Goal: Information Seeking & Learning: Learn about a topic

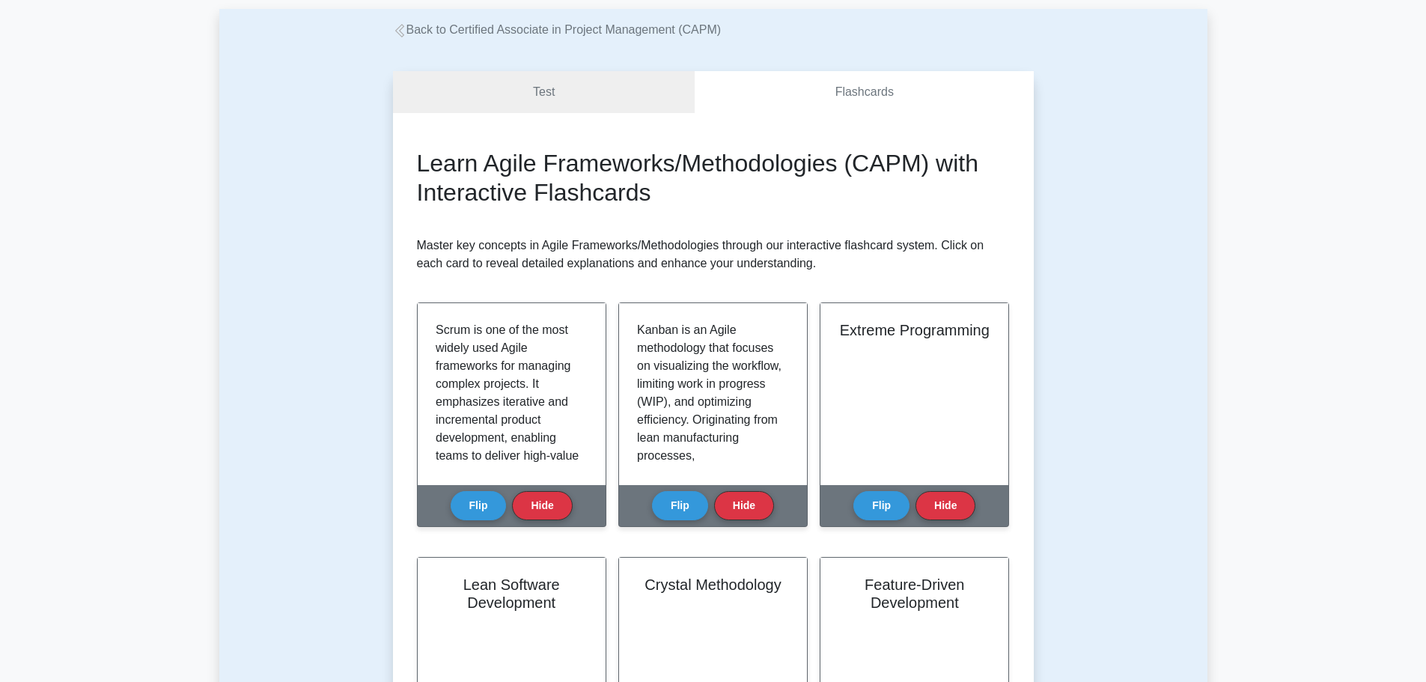
scroll to position [374, 0]
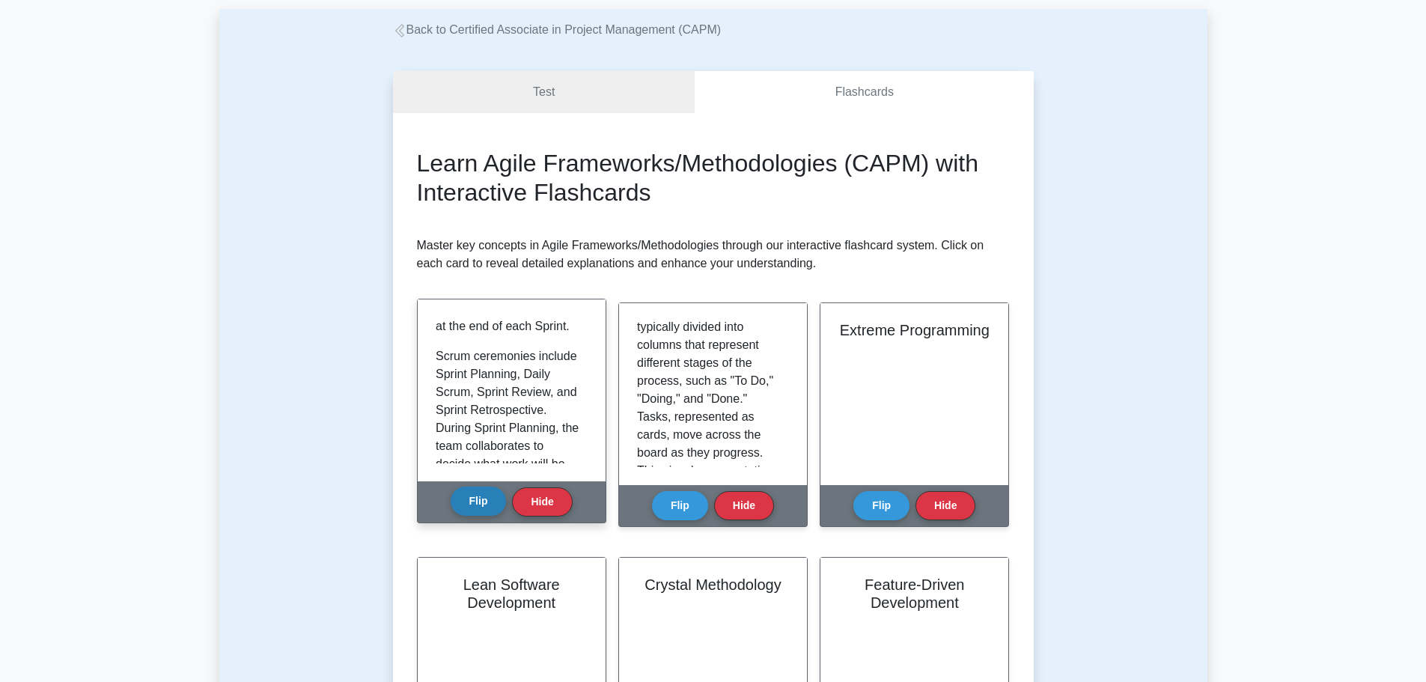
click at [484, 488] on button "Flip" at bounding box center [479, 501] width 56 height 29
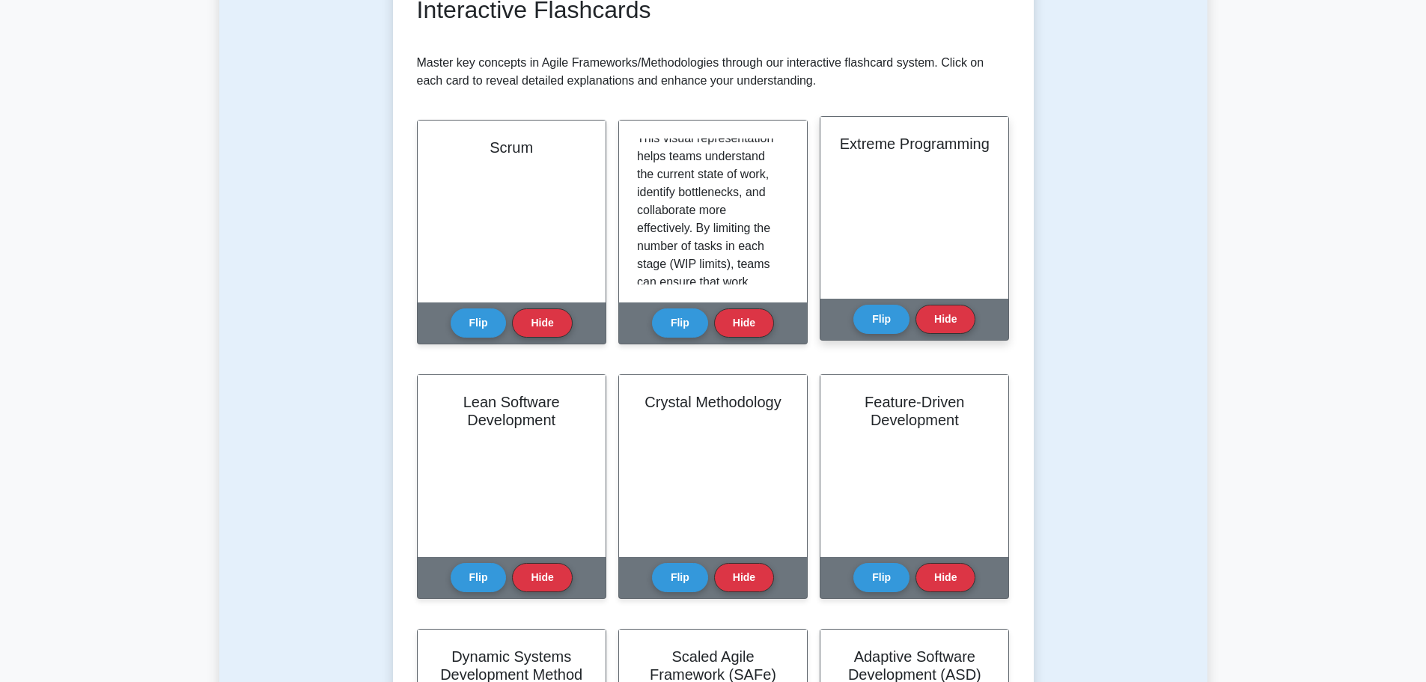
scroll to position [300, 0]
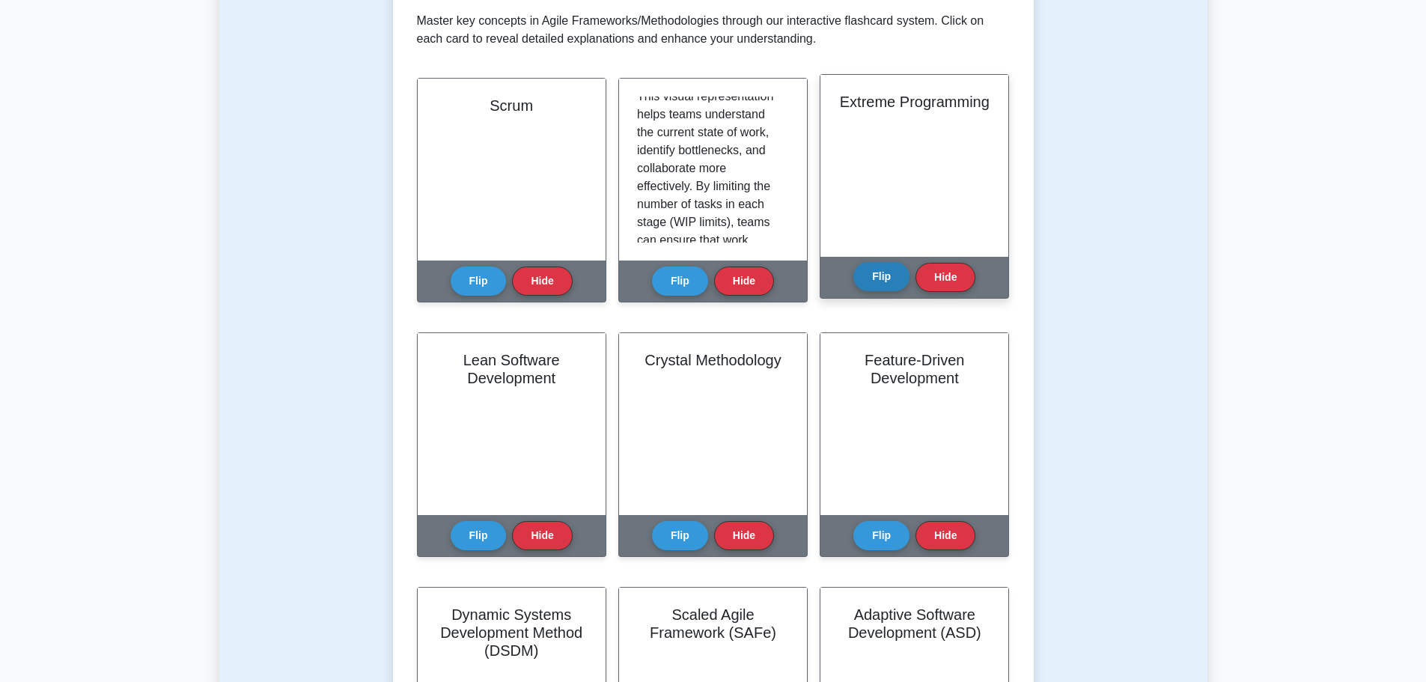
click at [878, 272] on button "Flip" at bounding box center [882, 276] width 56 height 29
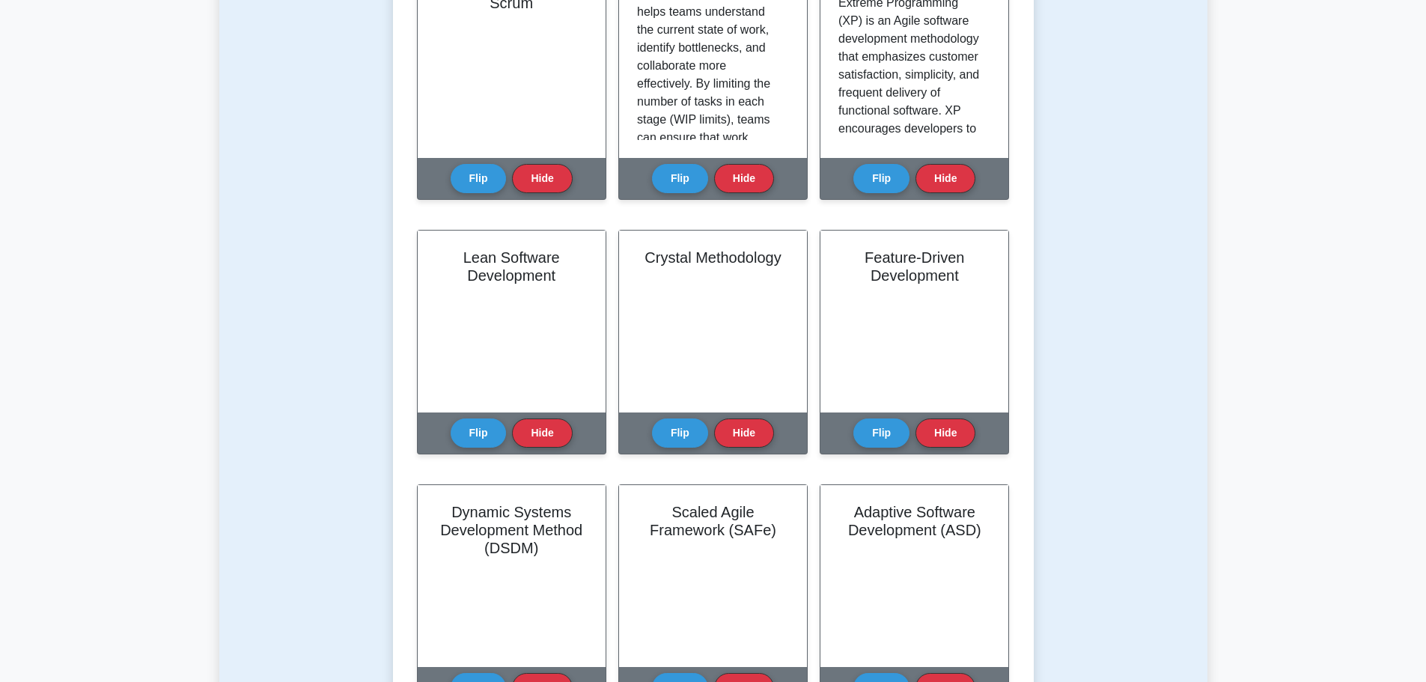
scroll to position [449, 0]
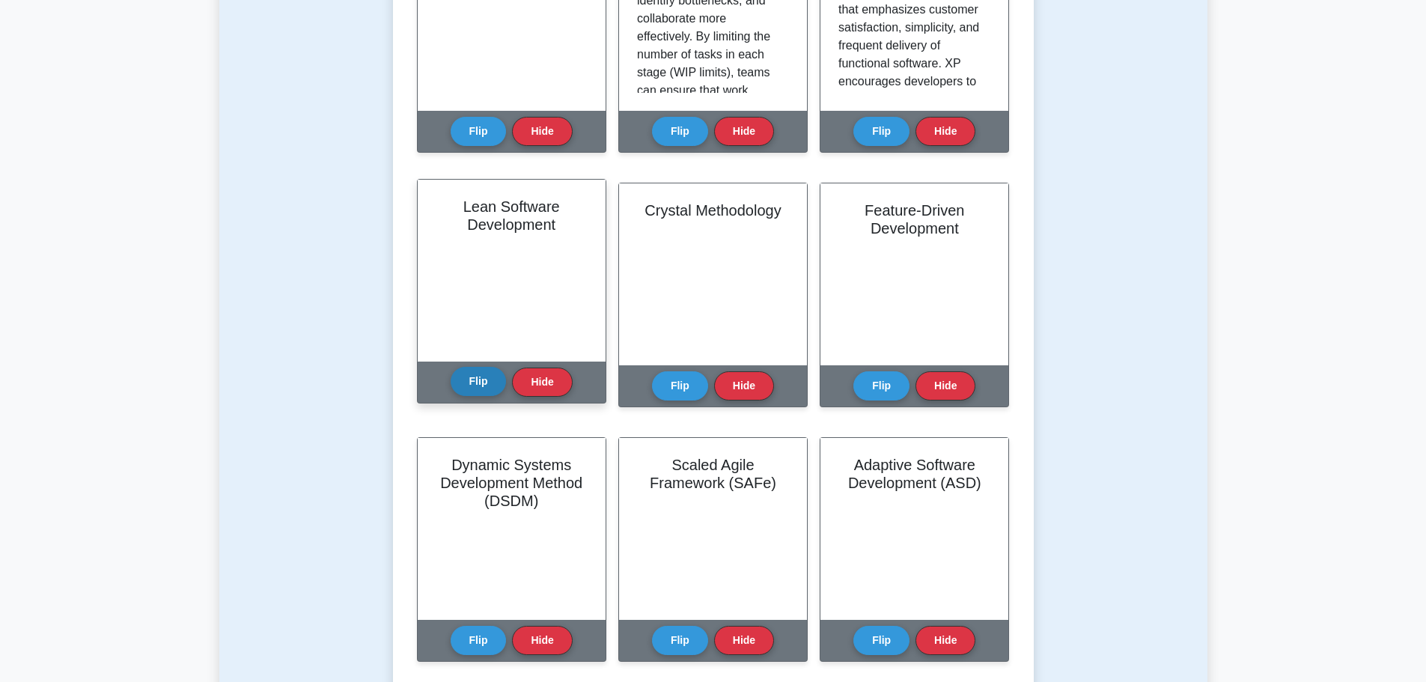
click at [478, 378] on button "Flip" at bounding box center [479, 381] width 56 height 29
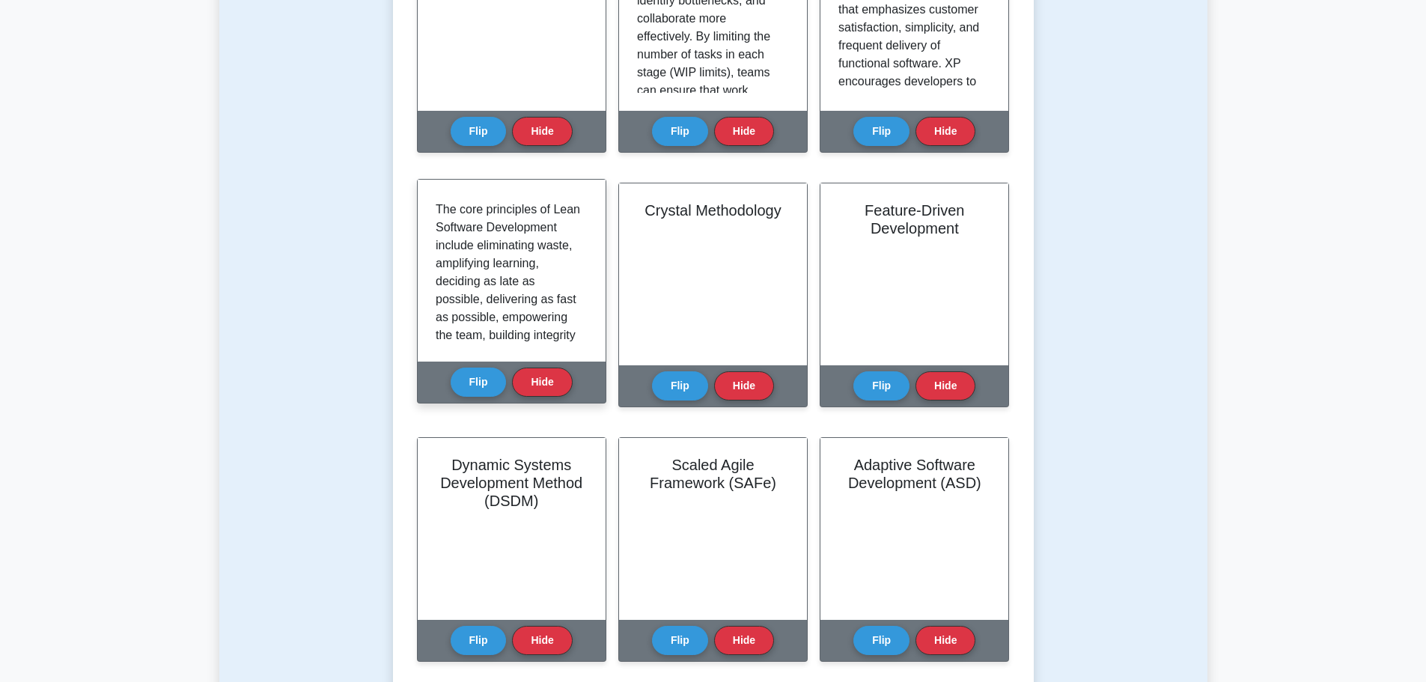
scroll to position [374, 0]
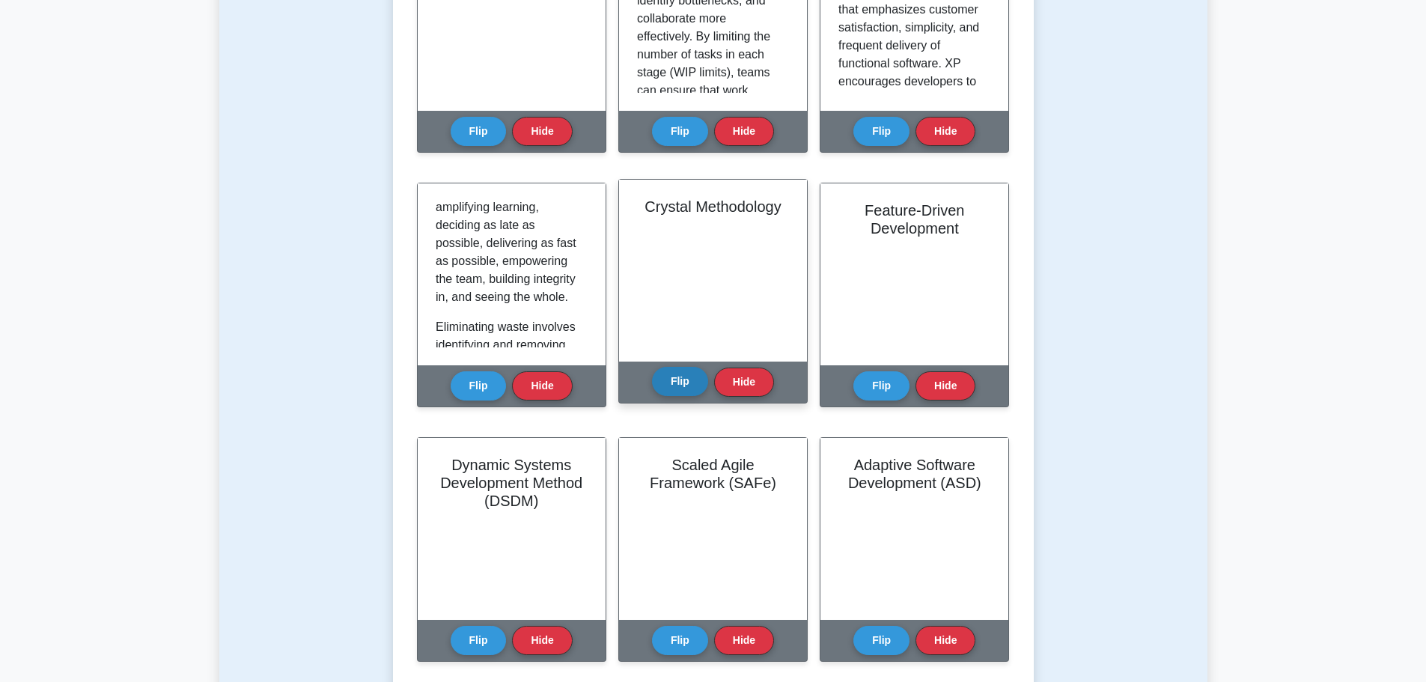
click at [678, 377] on button "Flip" at bounding box center [680, 381] width 56 height 29
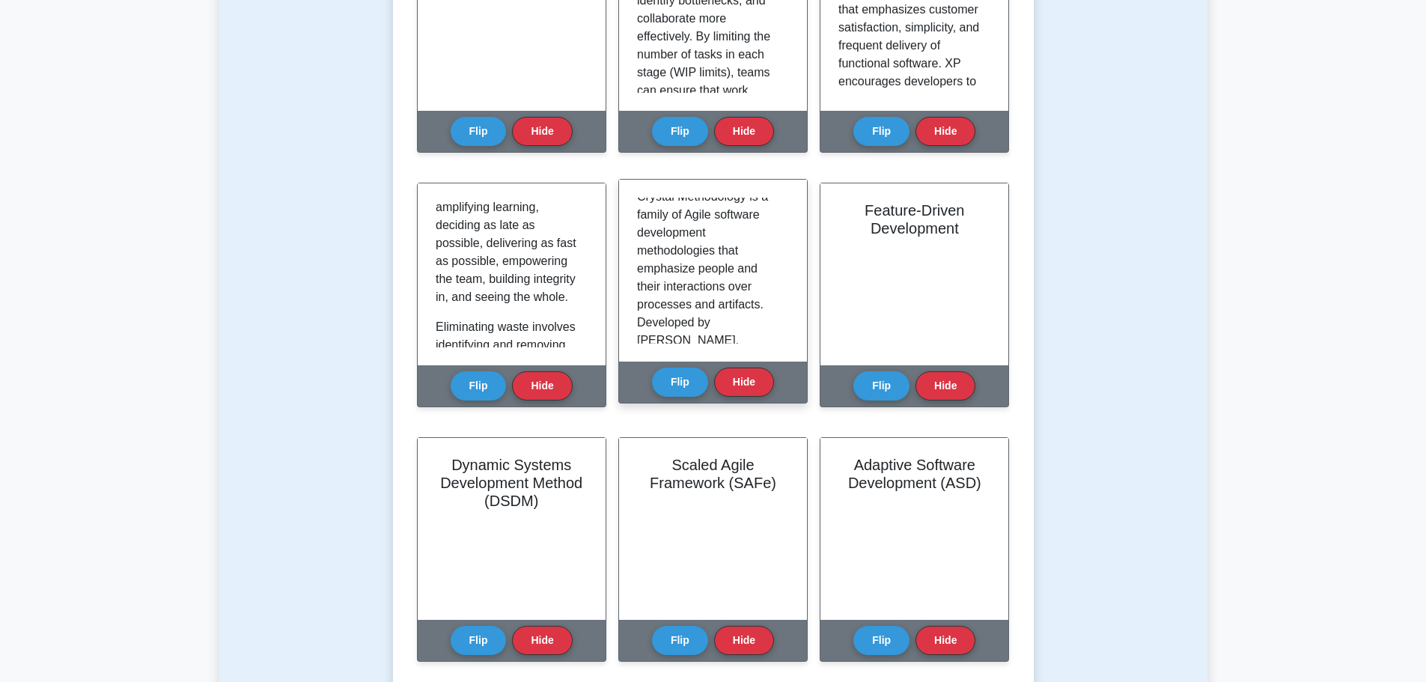
scroll to position [0, 0]
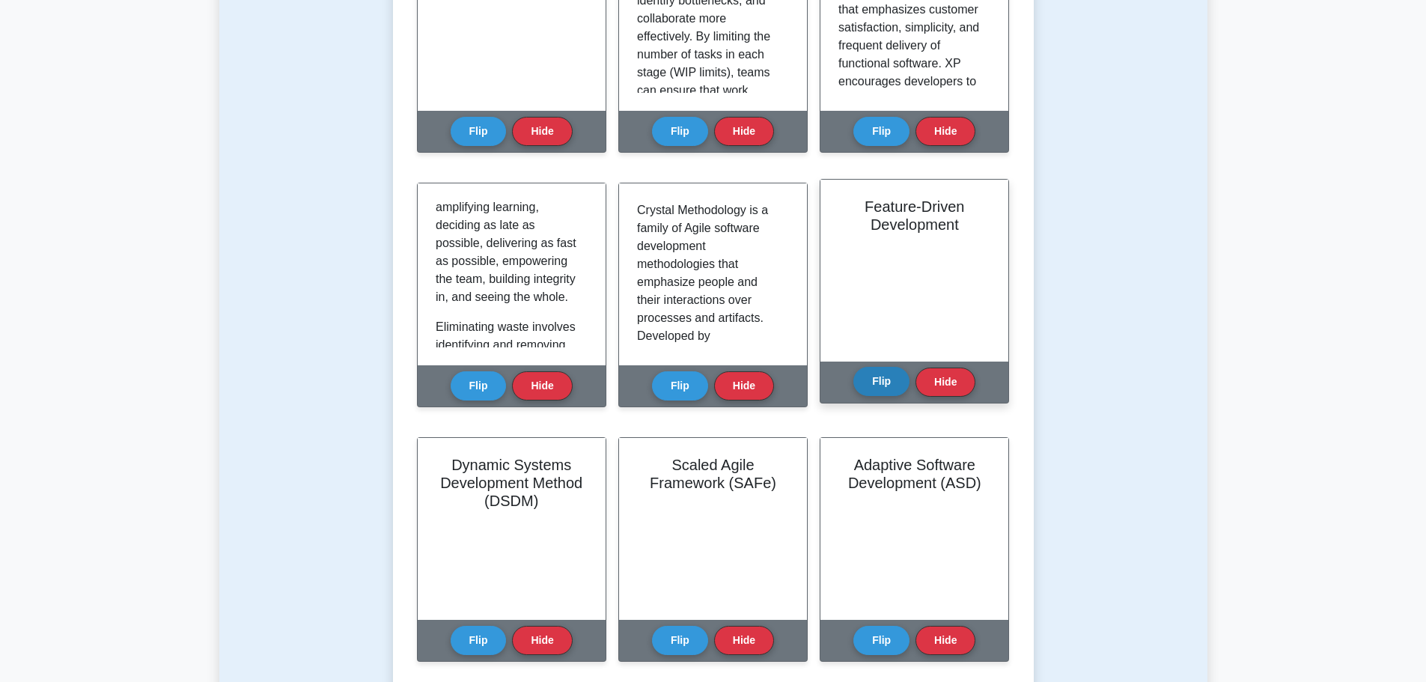
click at [862, 380] on button "Flip" at bounding box center [882, 381] width 56 height 29
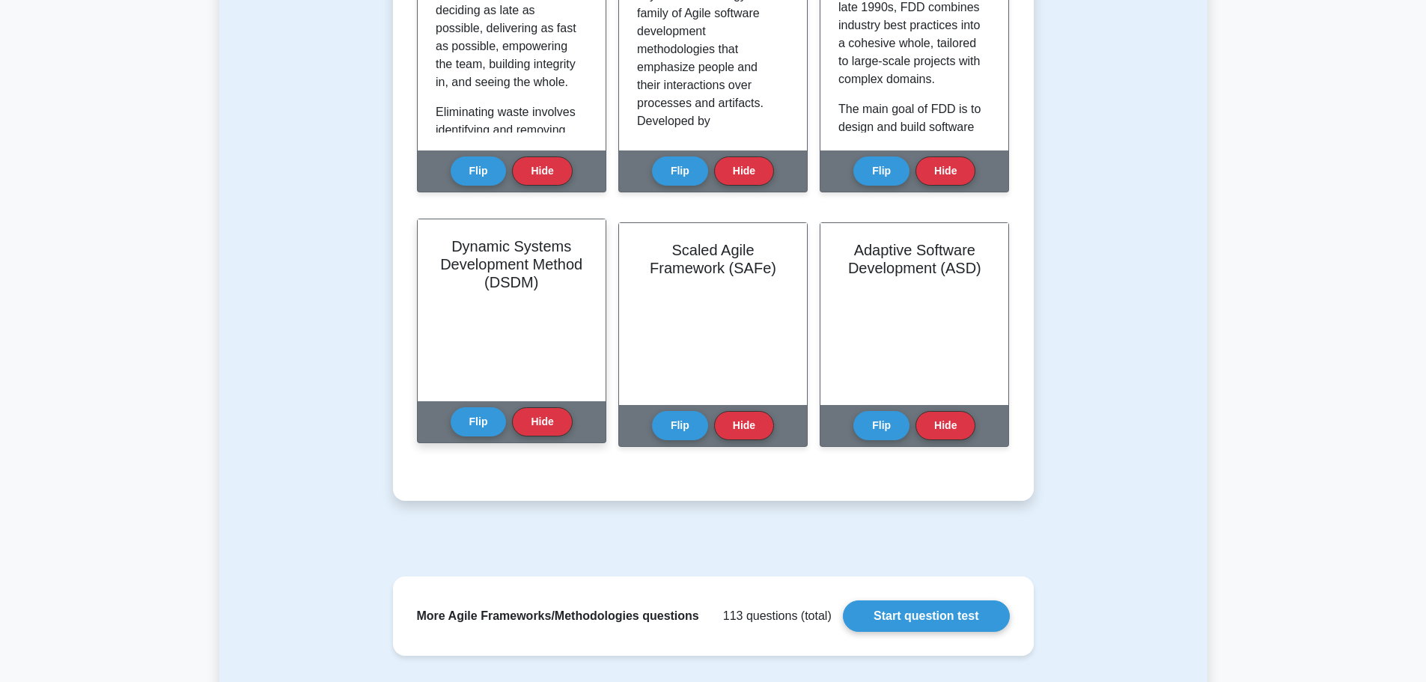
scroll to position [674, 0]
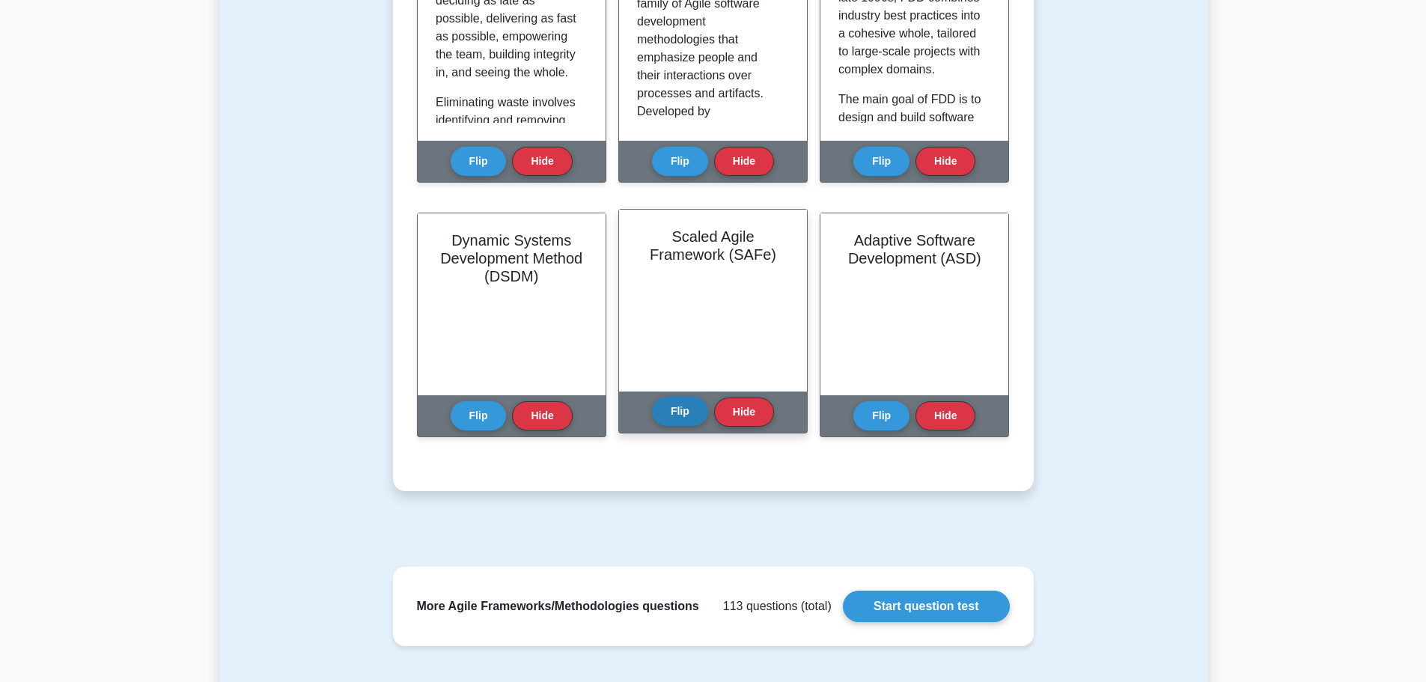
click at [667, 416] on button "Flip" at bounding box center [680, 411] width 56 height 29
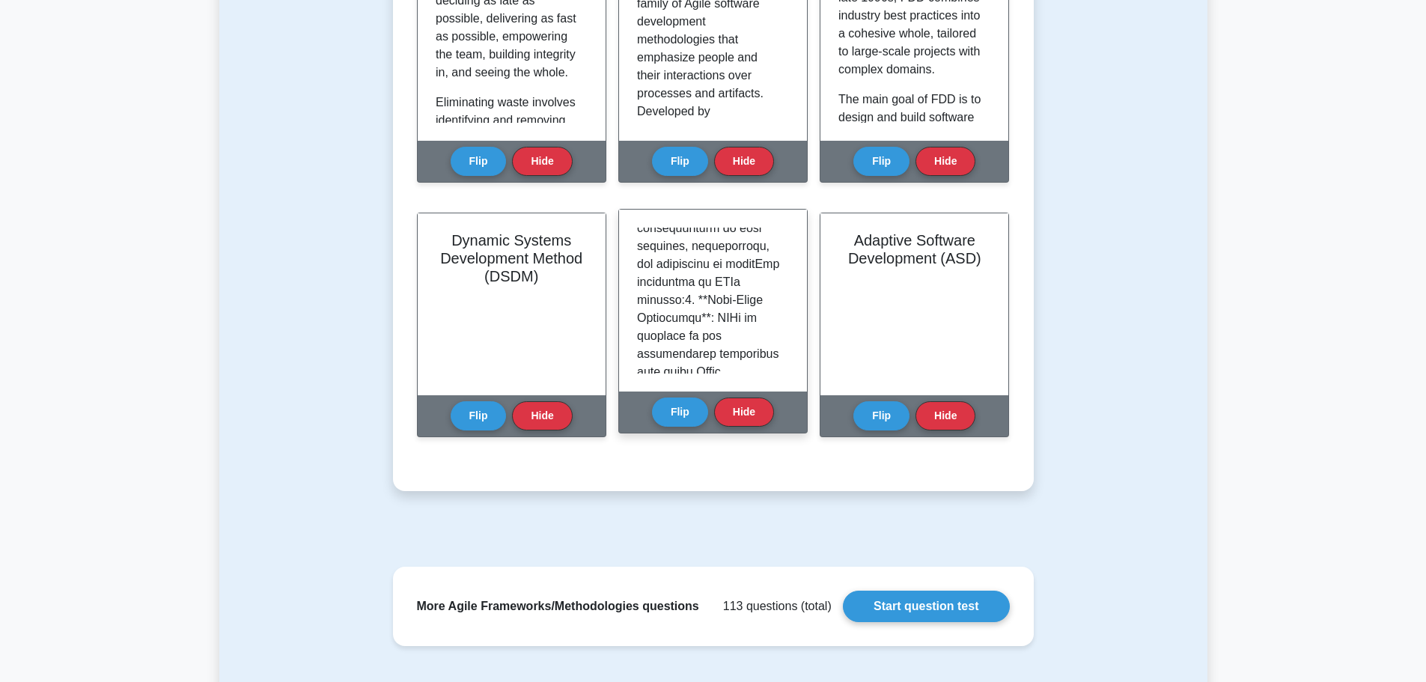
scroll to position [300, 0]
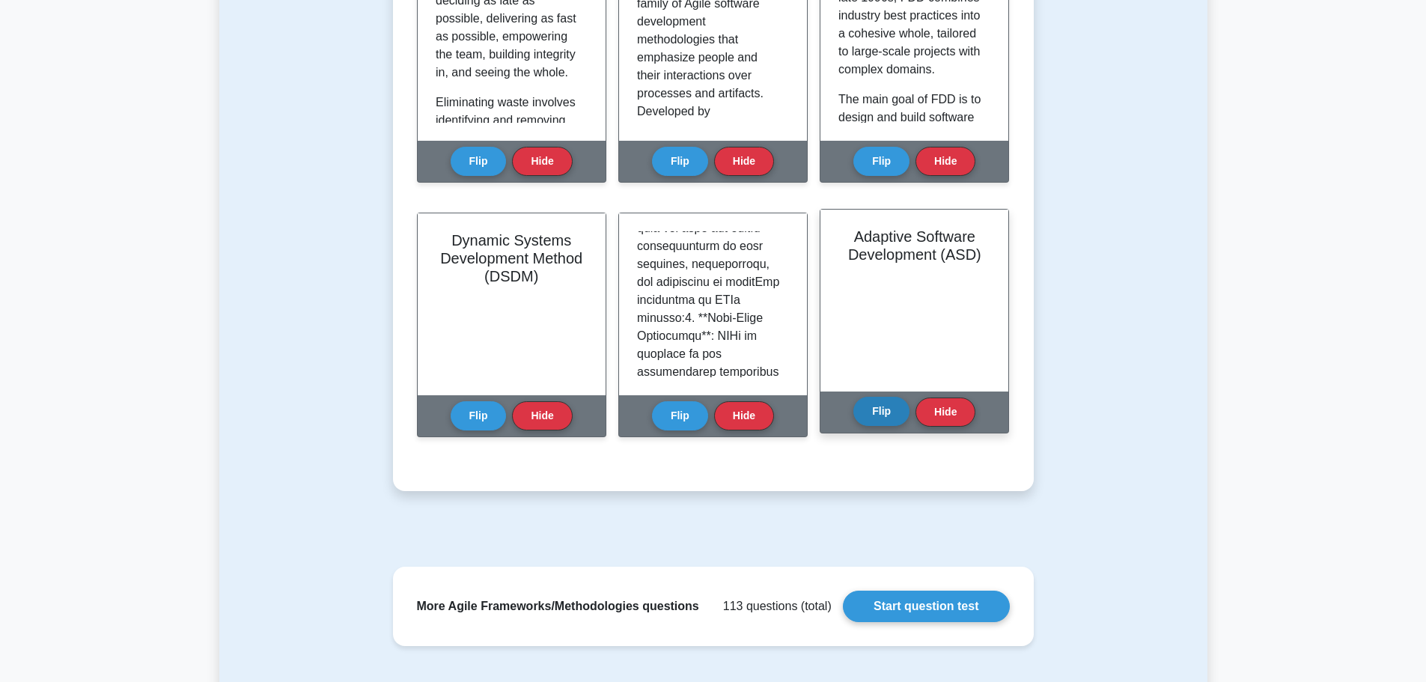
click at [874, 410] on button "Flip" at bounding box center [882, 411] width 56 height 29
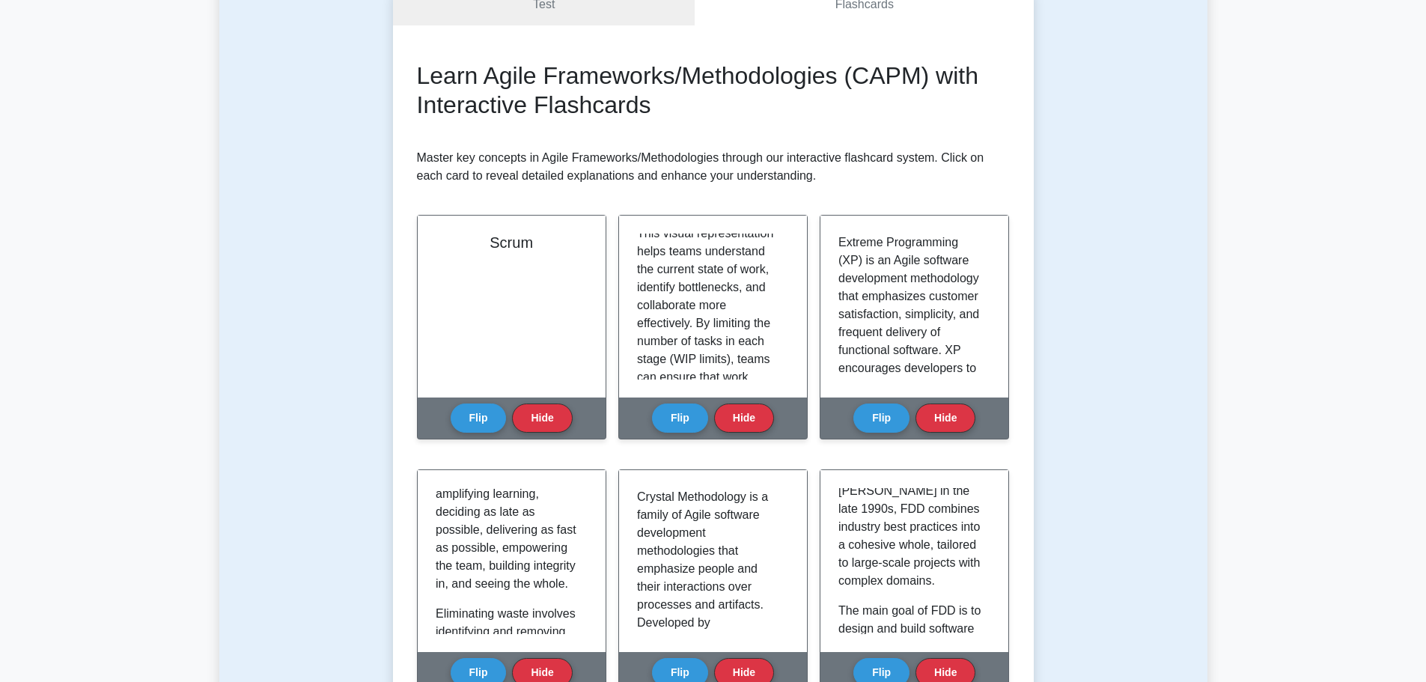
scroll to position [0, 0]
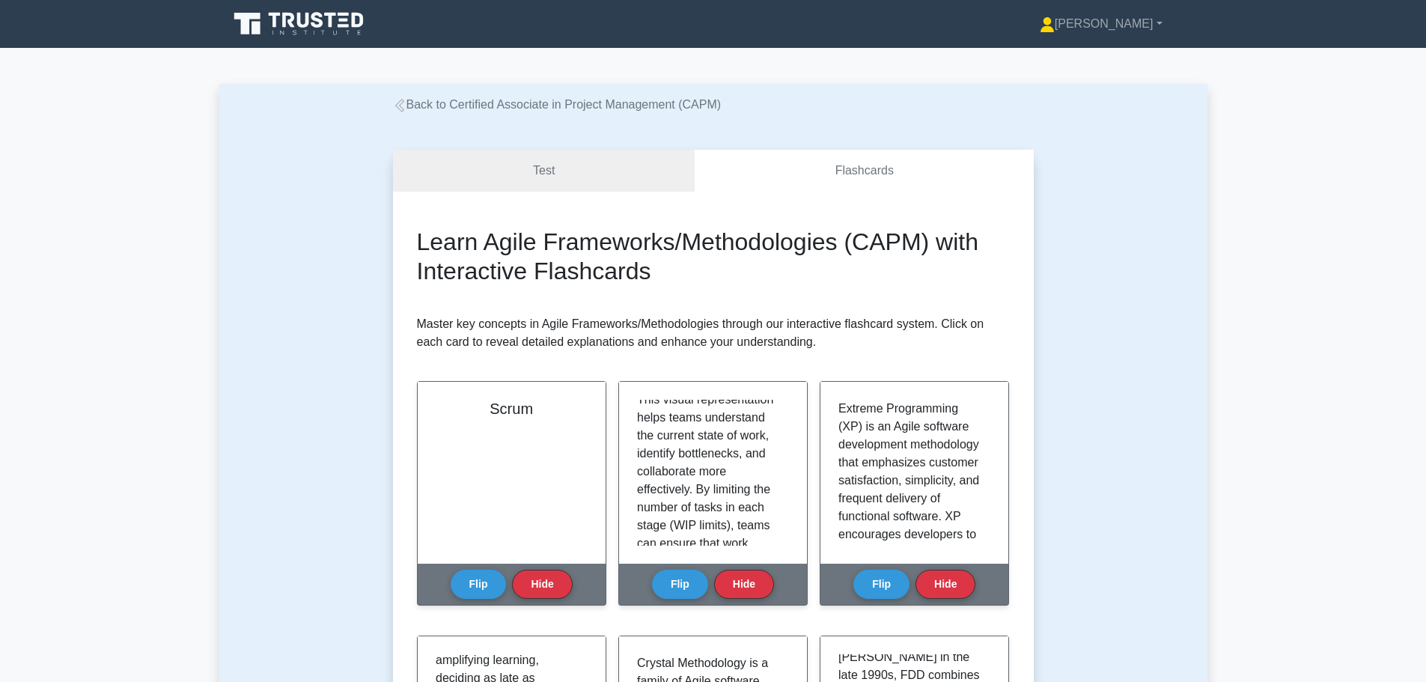
click at [489, 104] on link "Back to Certified Associate in Project Management (CAPM)" at bounding box center [557, 104] width 329 height 13
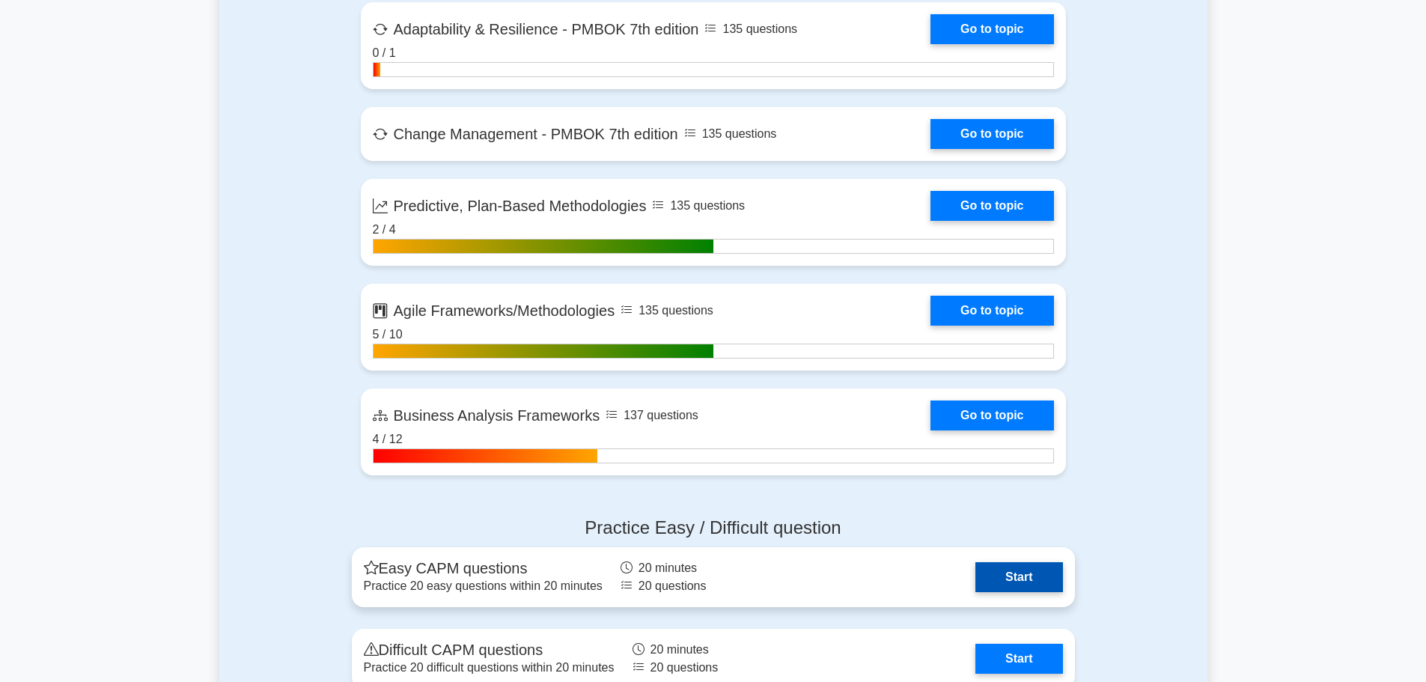
scroll to position [3519, 0]
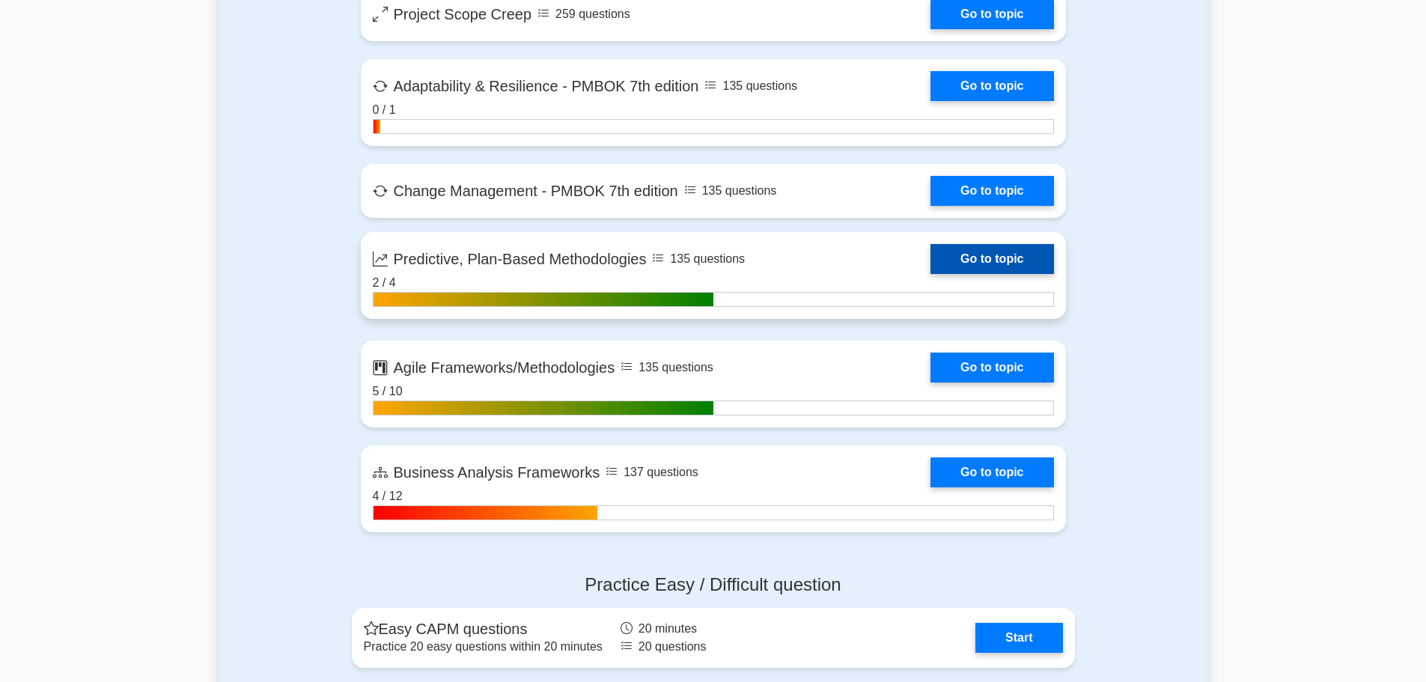
click at [931, 262] on link "Go to topic" at bounding box center [992, 259] width 123 height 30
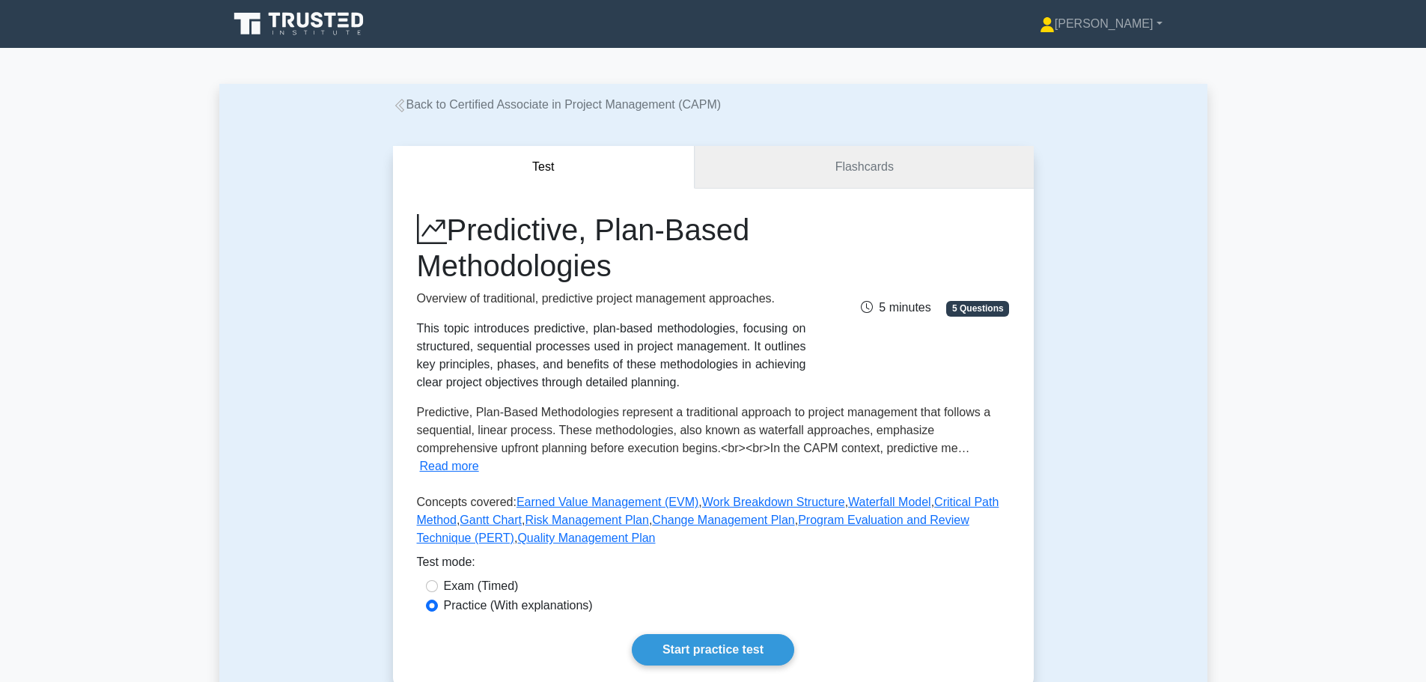
click at [793, 165] on link "Flashcards" at bounding box center [864, 167] width 338 height 43
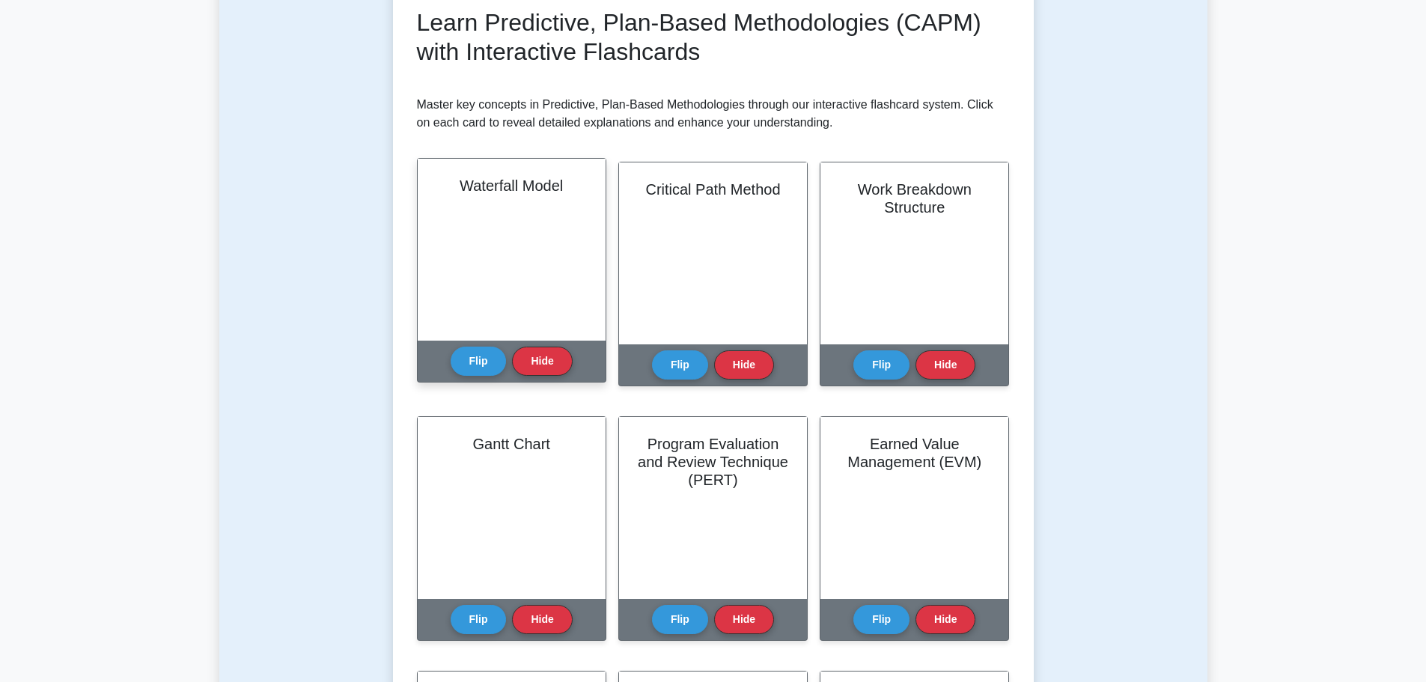
scroll to position [225, 0]
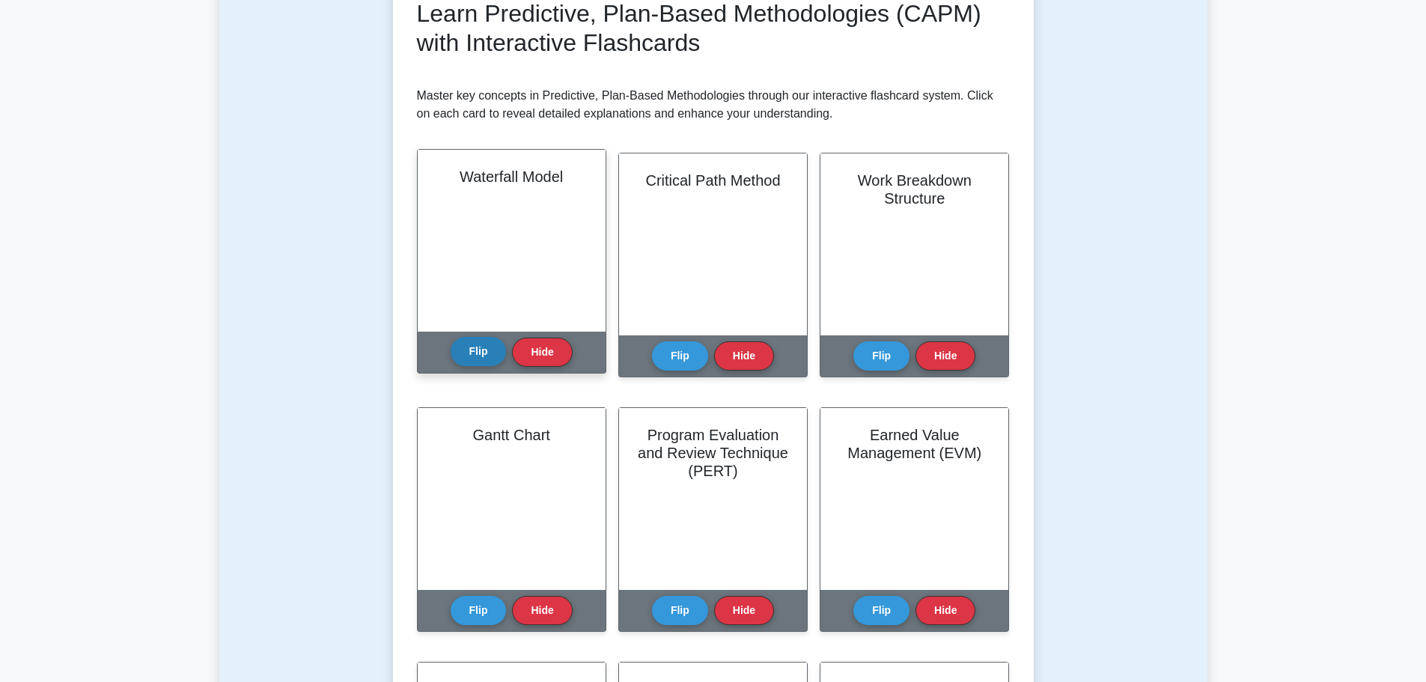
click at [470, 341] on button "Flip" at bounding box center [479, 351] width 56 height 29
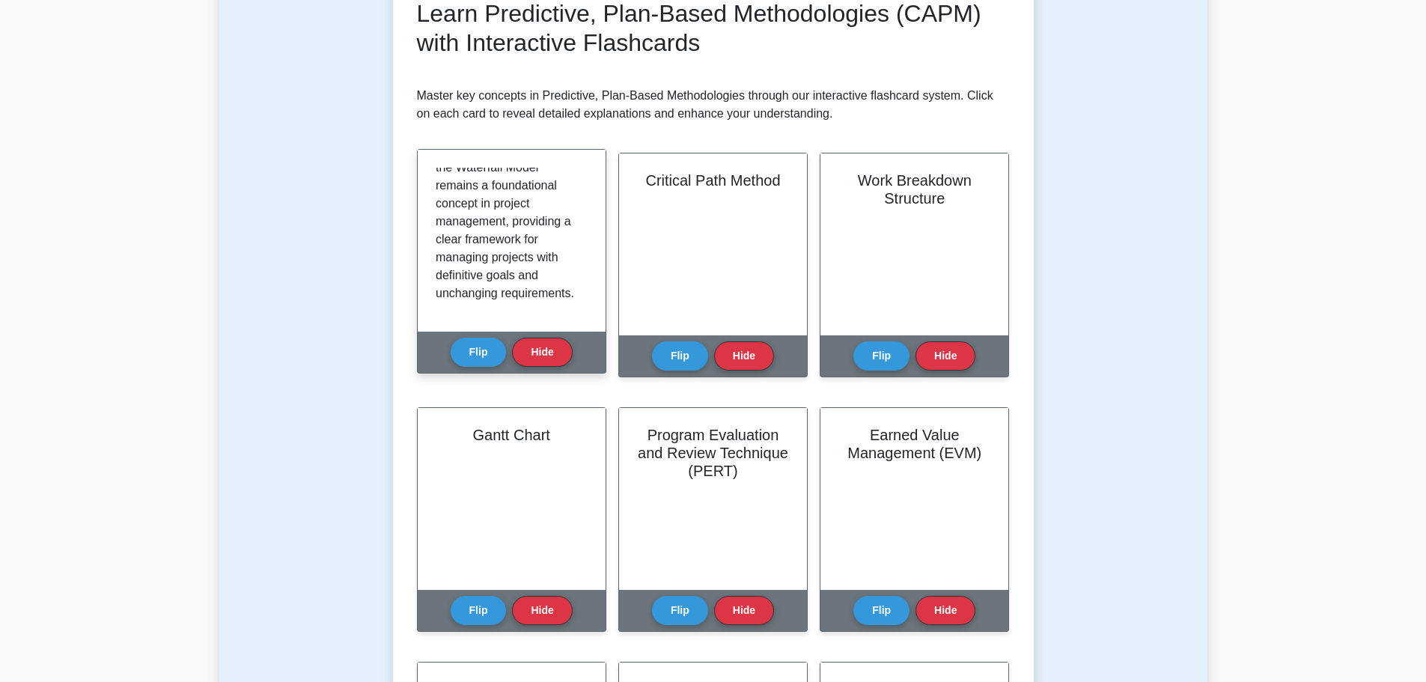
scroll to position [1256, 0]
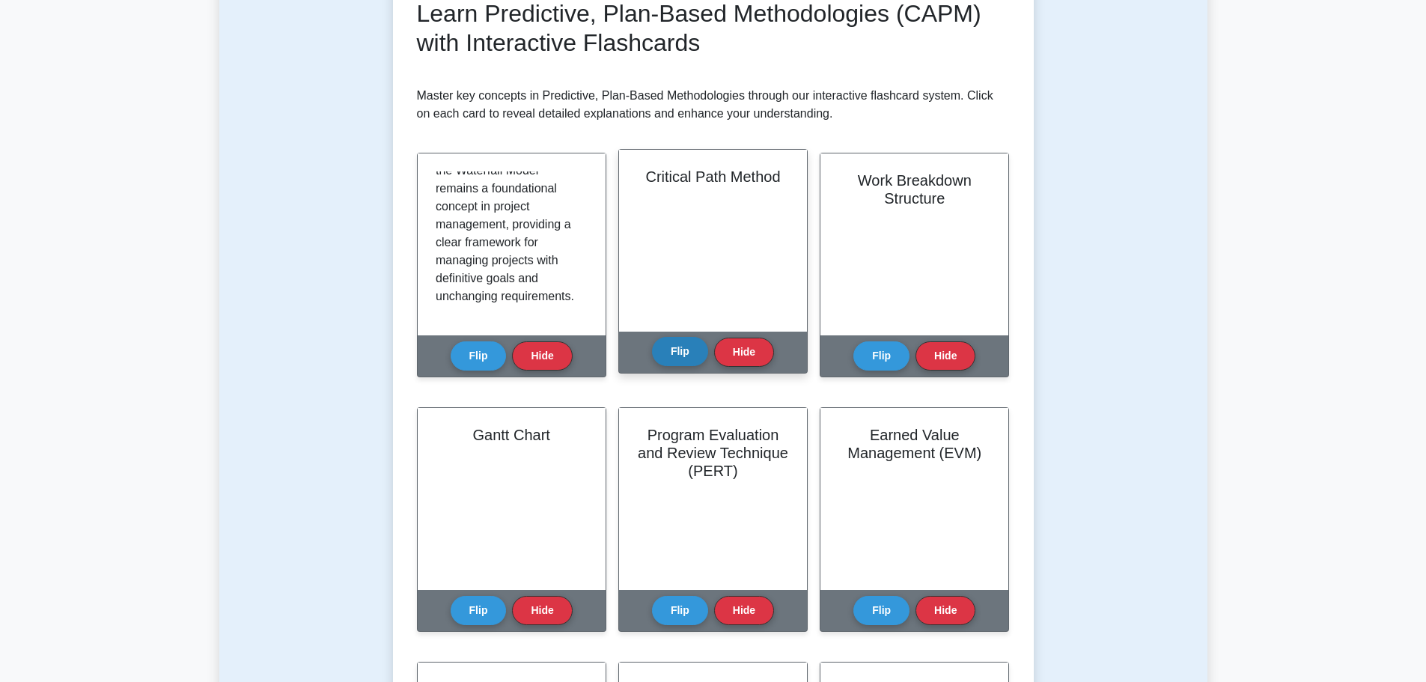
click at [672, 356] on button "Flip" at bounding box center [680, 351] width 56 height 29
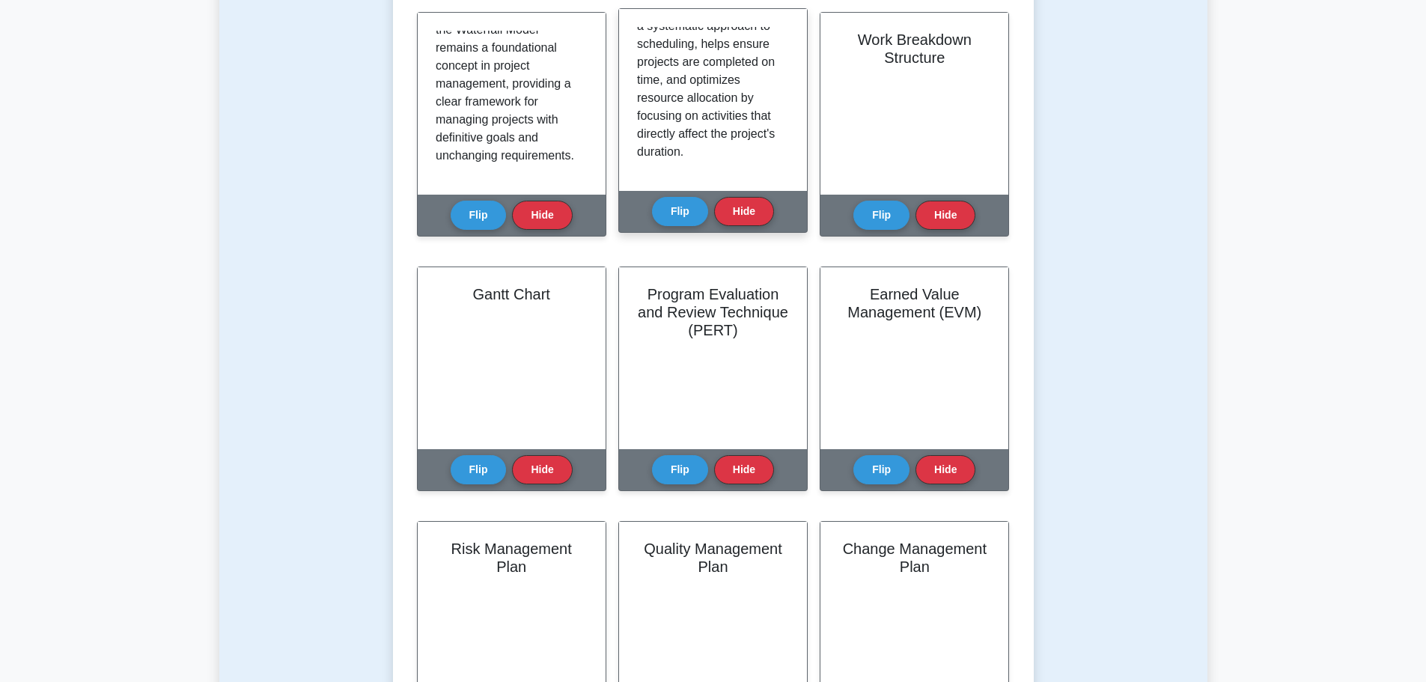
scroll to position [374, 0]
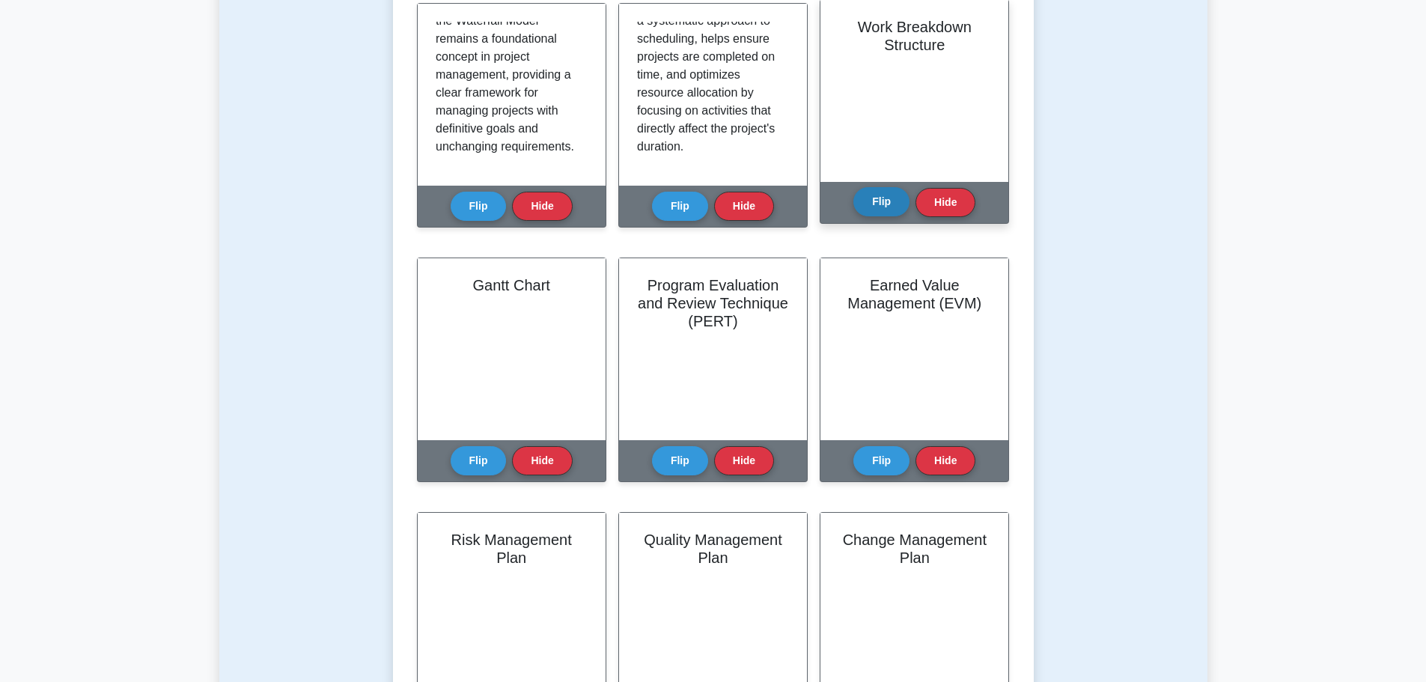
click at [874, 210] on button "Flip" at bounding box center [882, 201] width 56 height 29
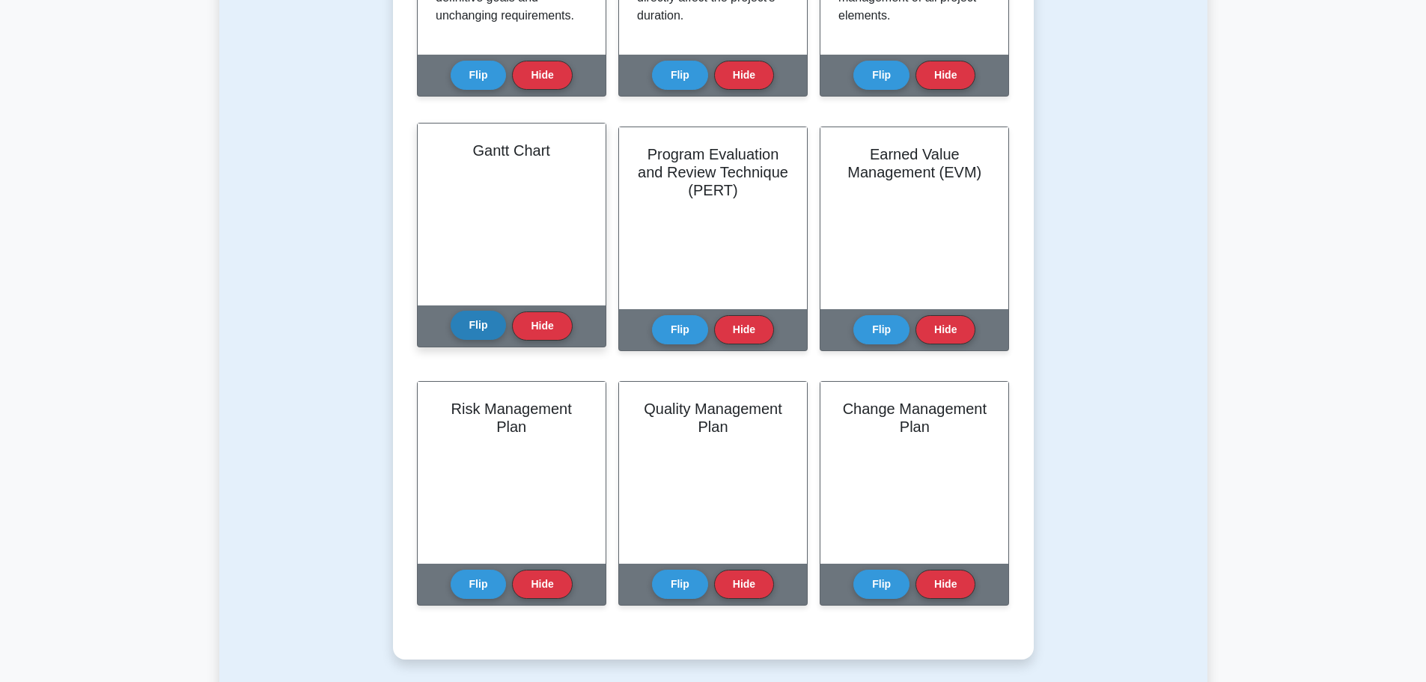
scroll to position [524, 0]
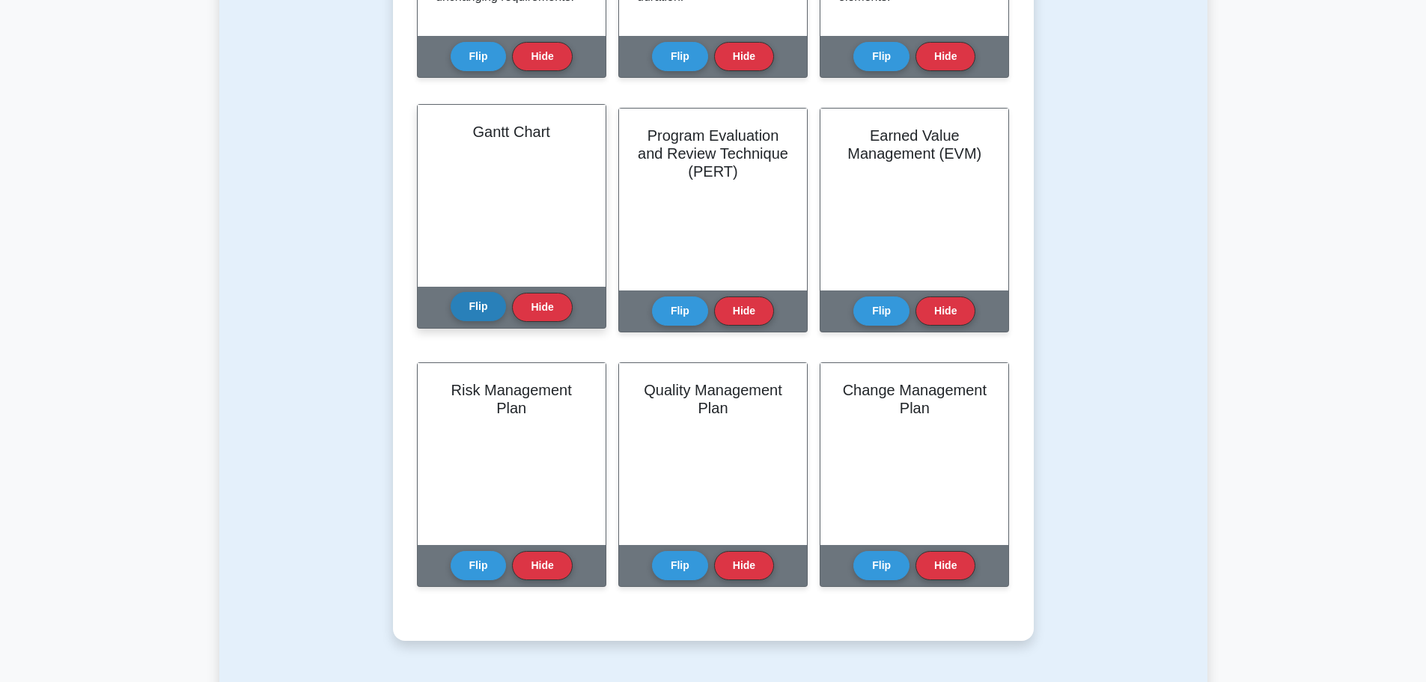
click at [480, 309] on button "Flip" at bounding box center [479, 306] width 56 height 29
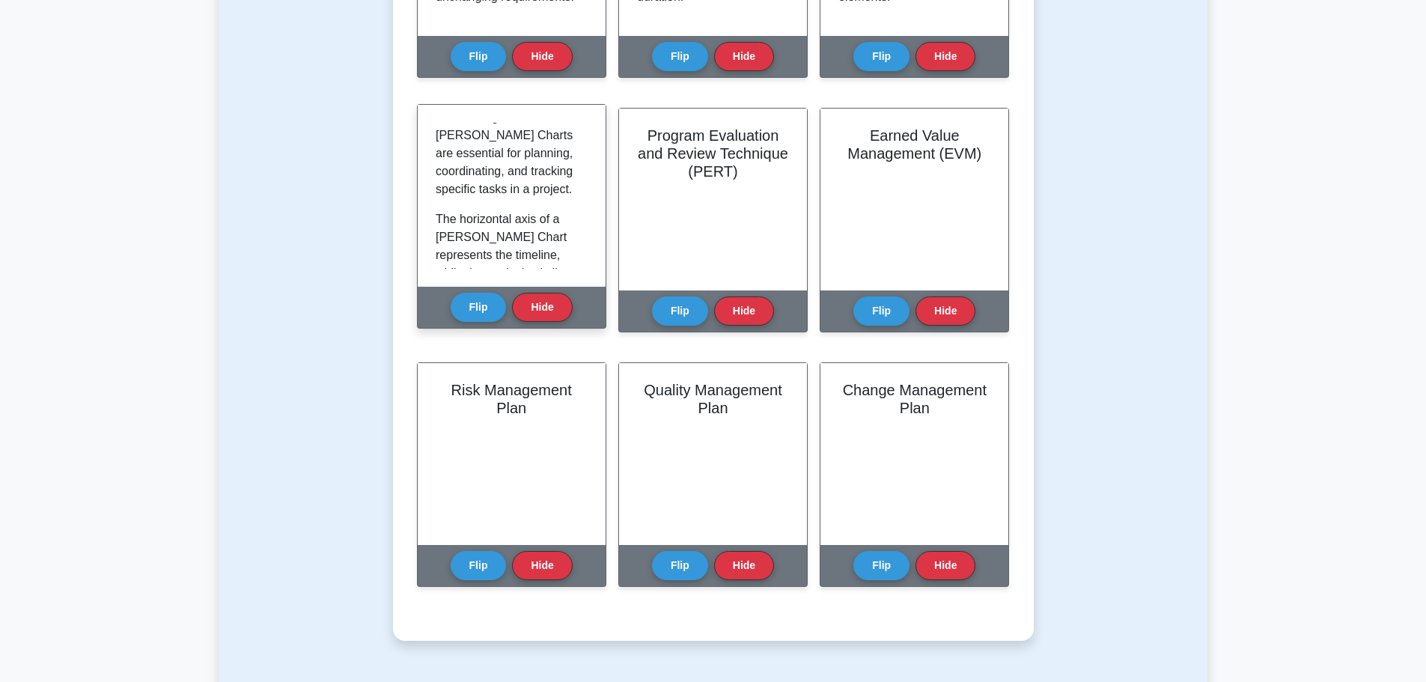
scroll to position [300, 0]
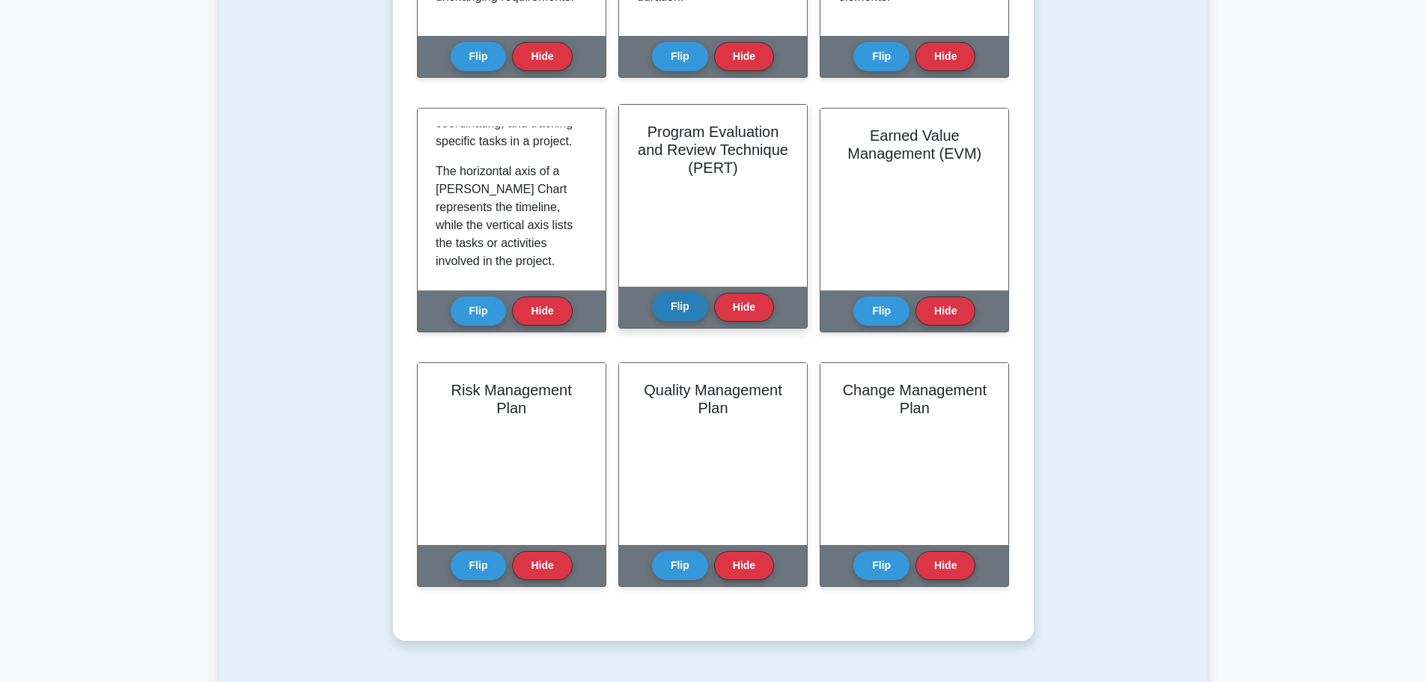
click at [684, 309] on button "Flip" at bounding box center [680, 306] width 56 height 29
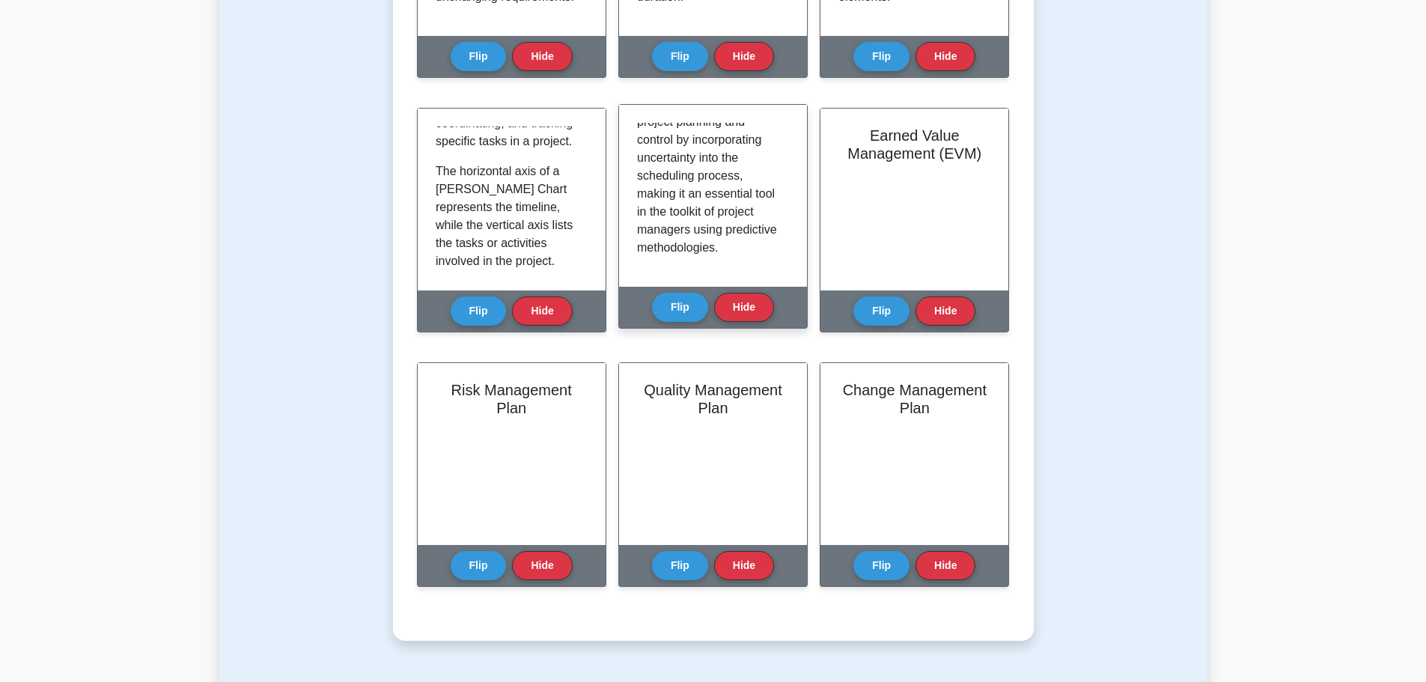
scroll to position [1453, 0]
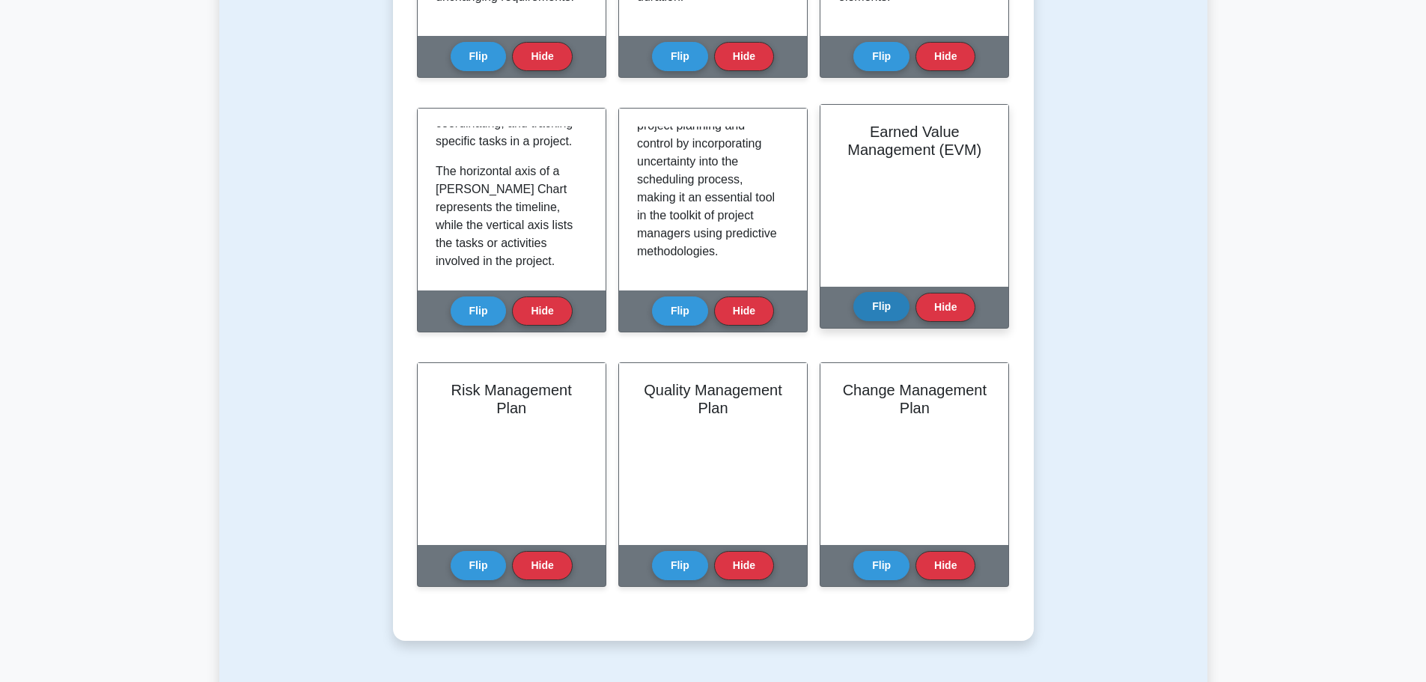
click at [887, 301] on button "Flip" at bounding box center [882, 306] width 56 height 29
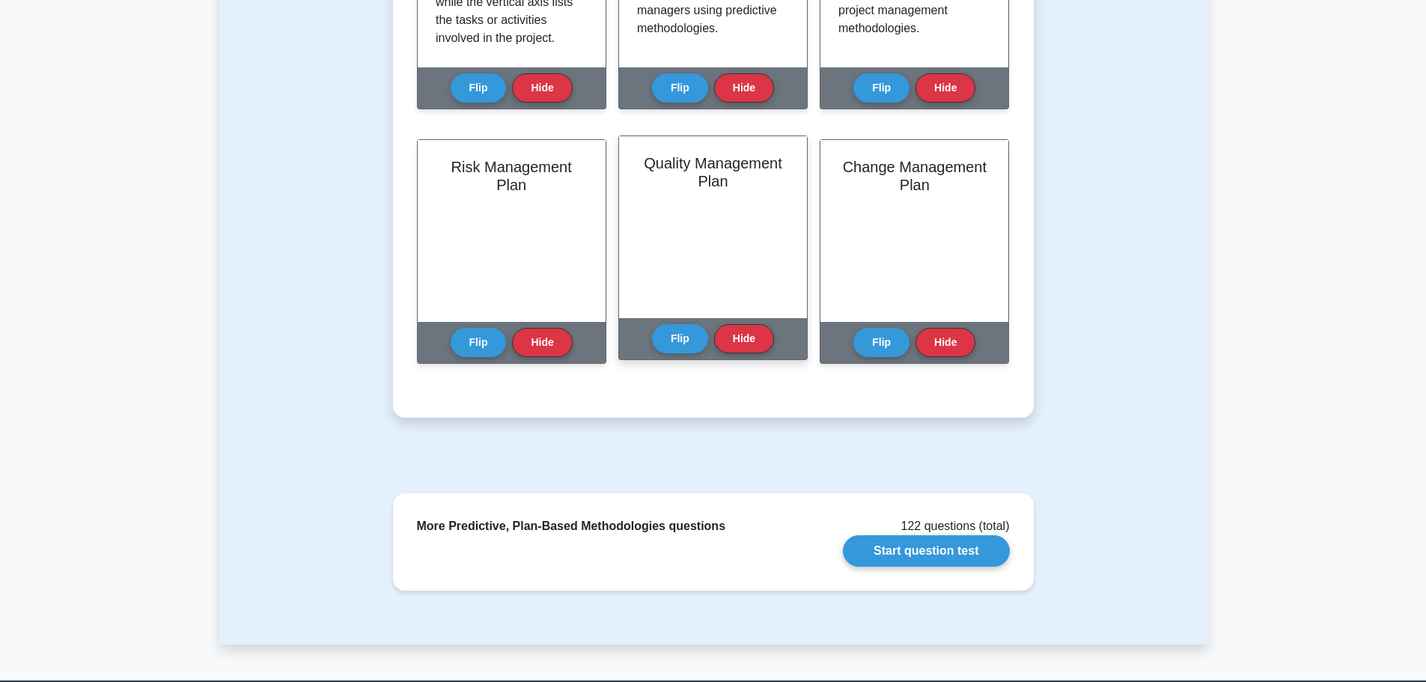
scroll to position [749, 0]
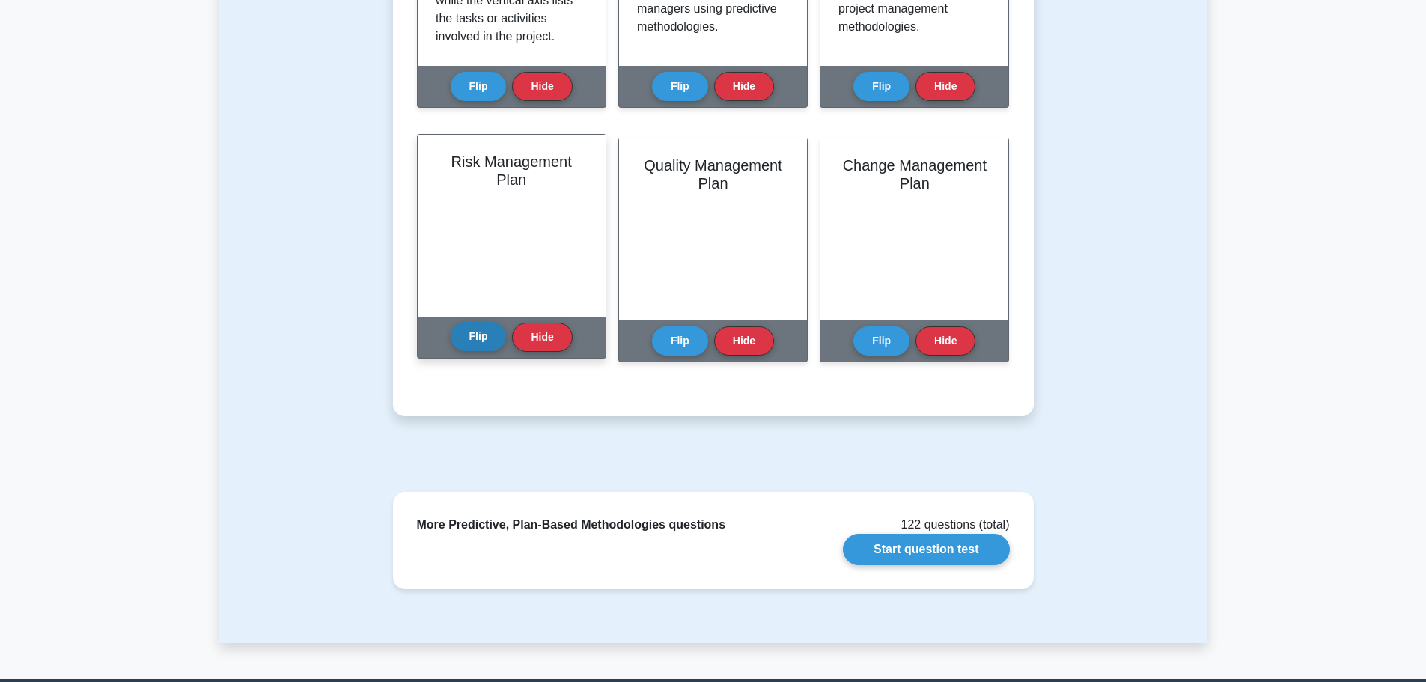
click at [484, 339] on button "Flip" at bounding box center [479, 336] width 56 height 29
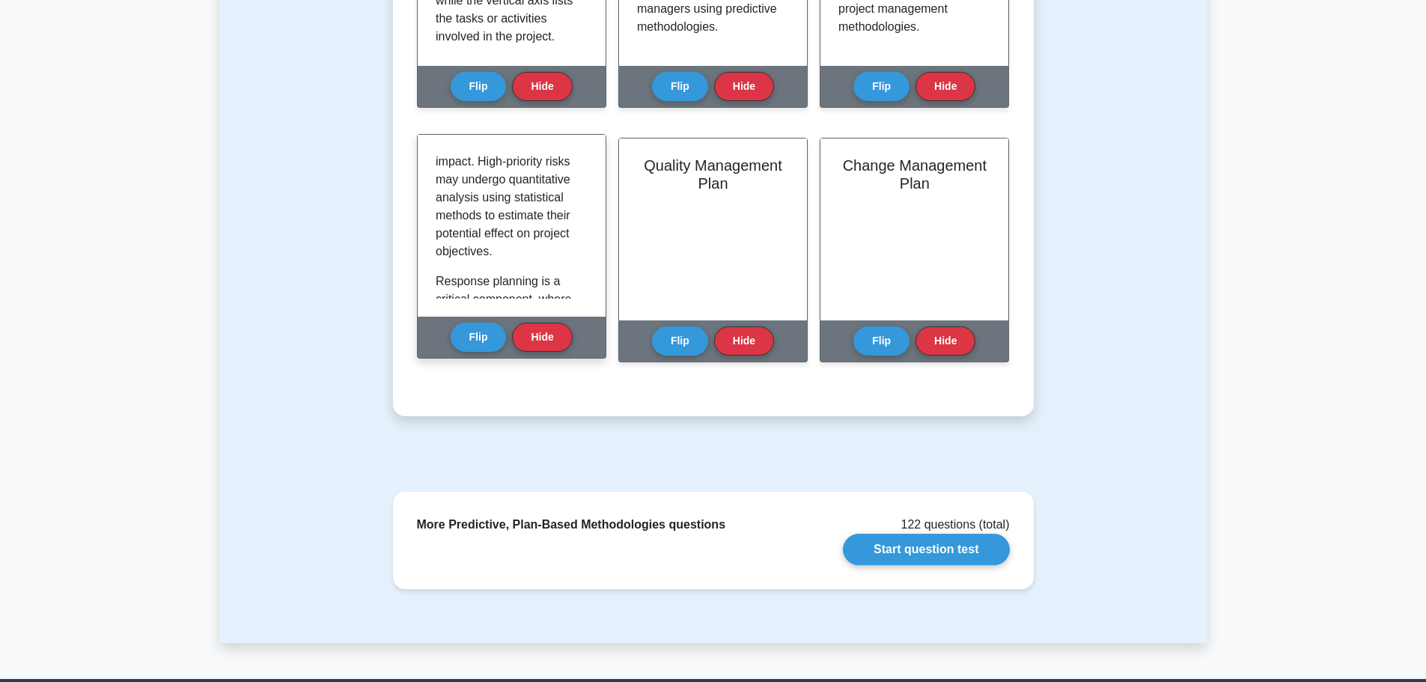
scroll to position [674, 0]
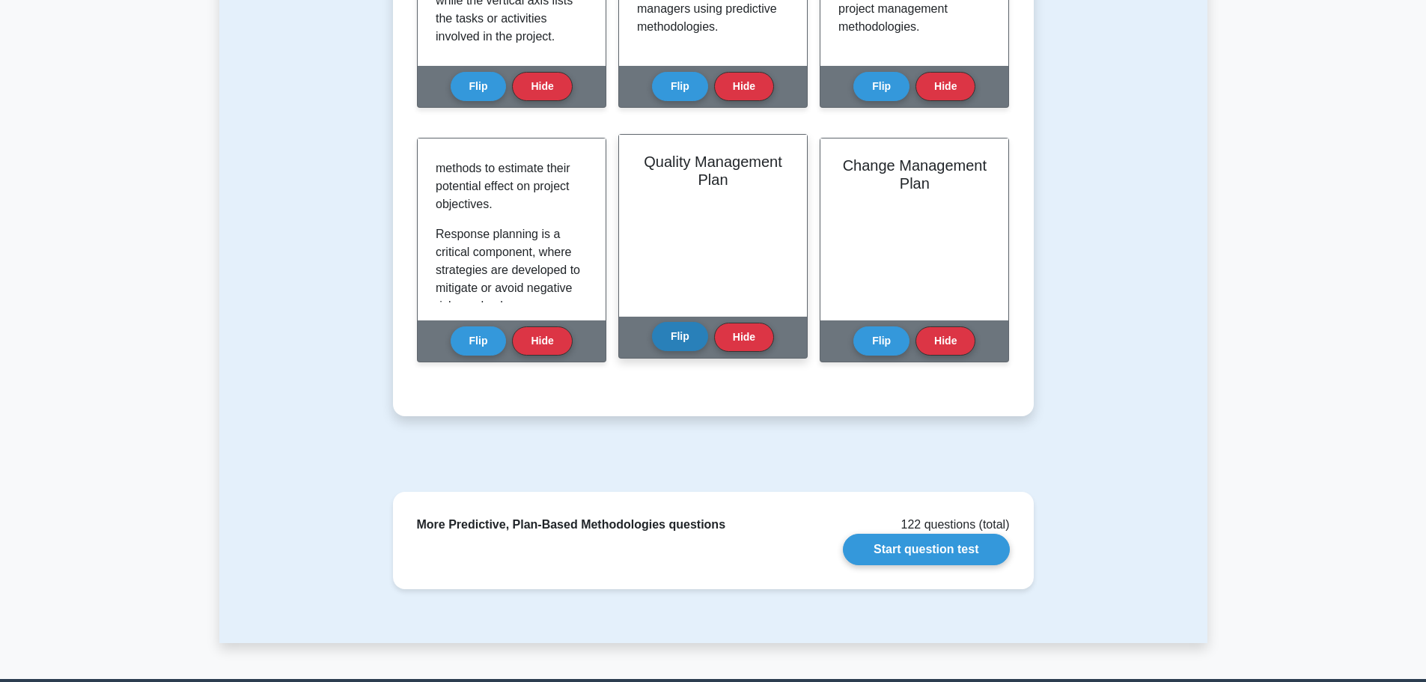
click at [676, 332] on button "Flip" at bounding box center [680, 336] width 56 height 29
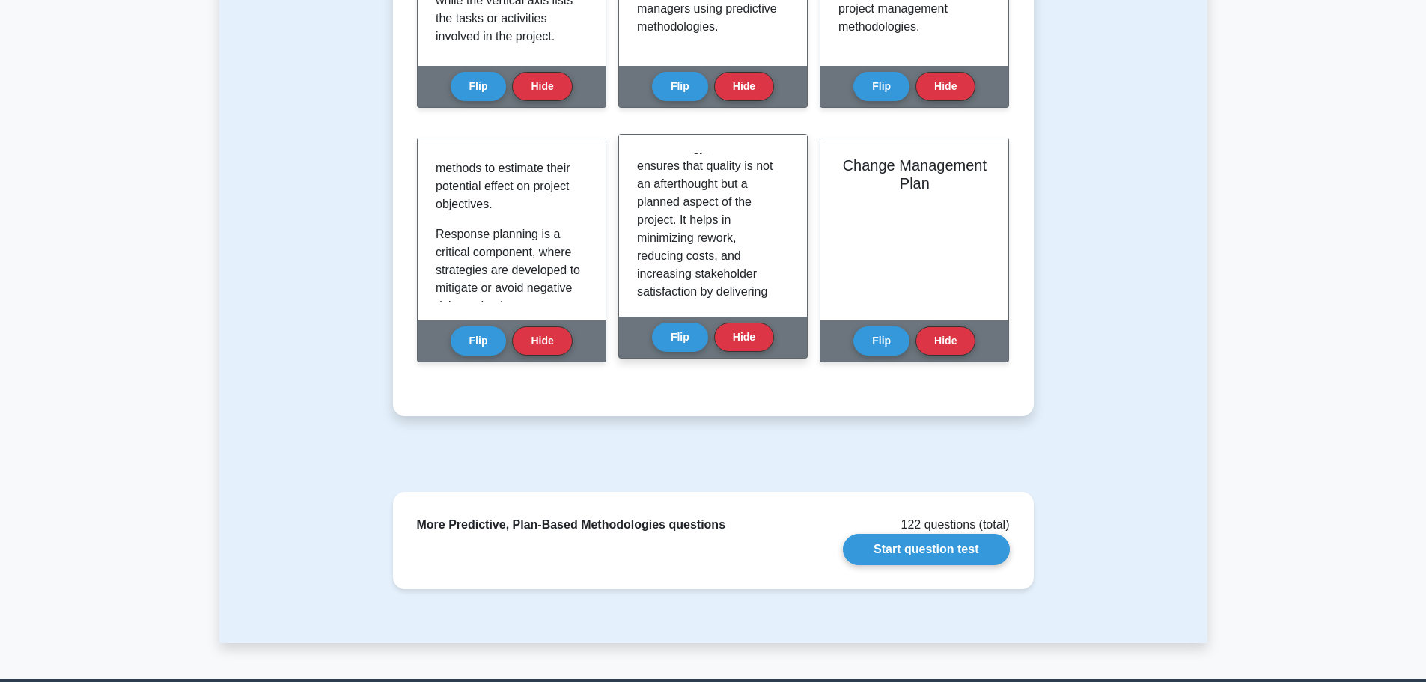
scroll to position [1498, 0]
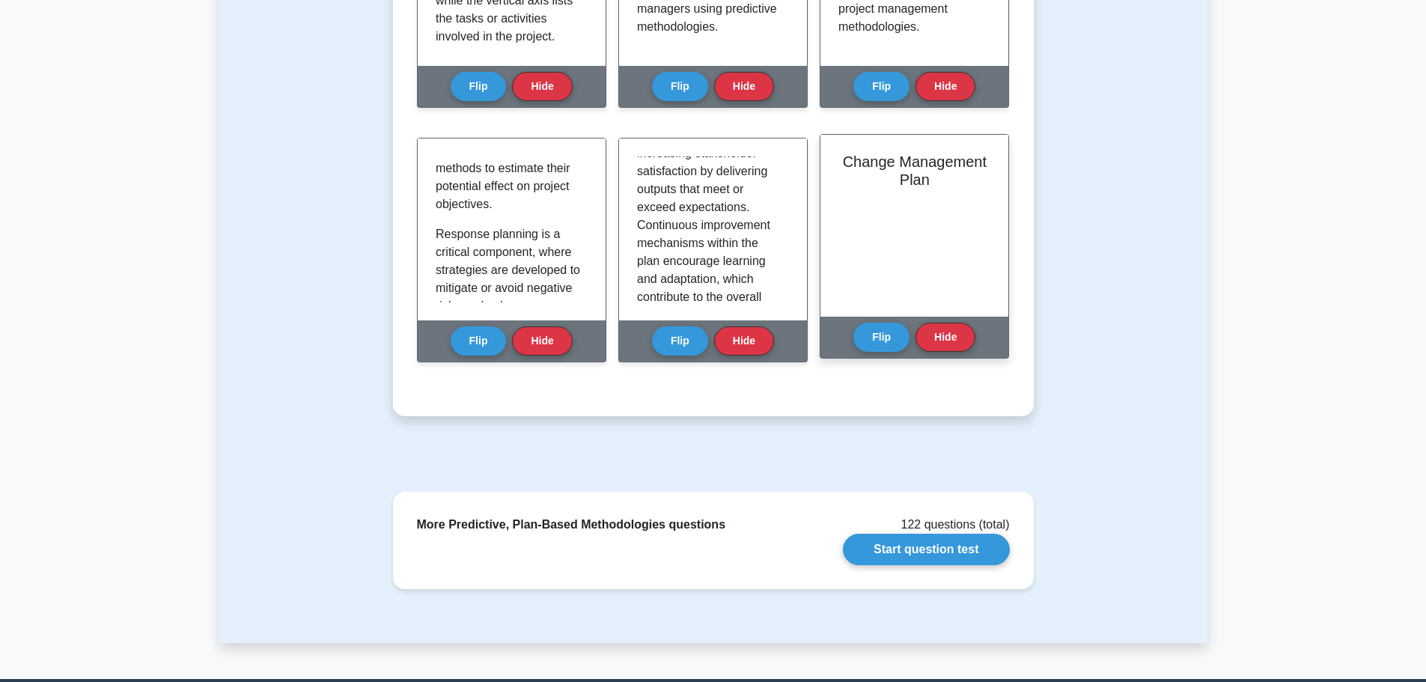
click at [854, 329] on div "Flip Hide" at bounding box center [915, 337] width 122 height 41
click at [888, 338] on button "Flip" at bounding box center [882, 336] width 56 height 29
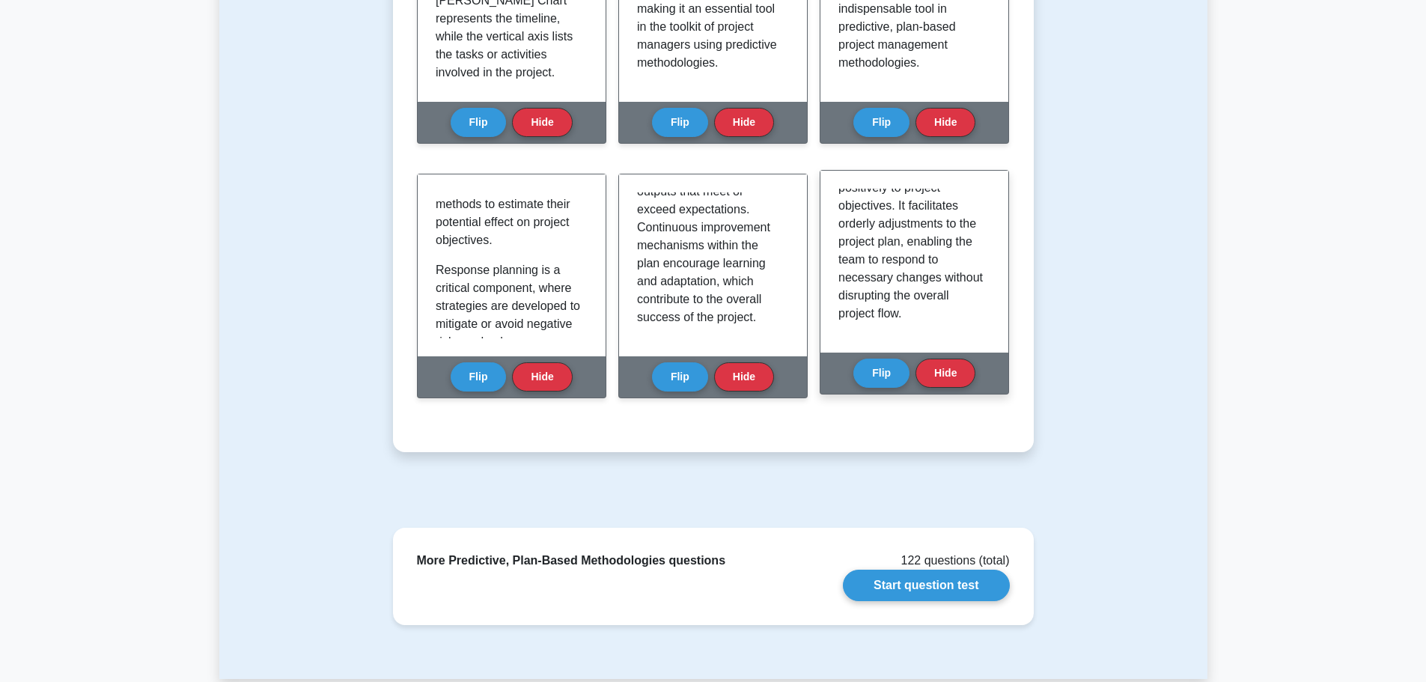
scroll to position [836, 0]
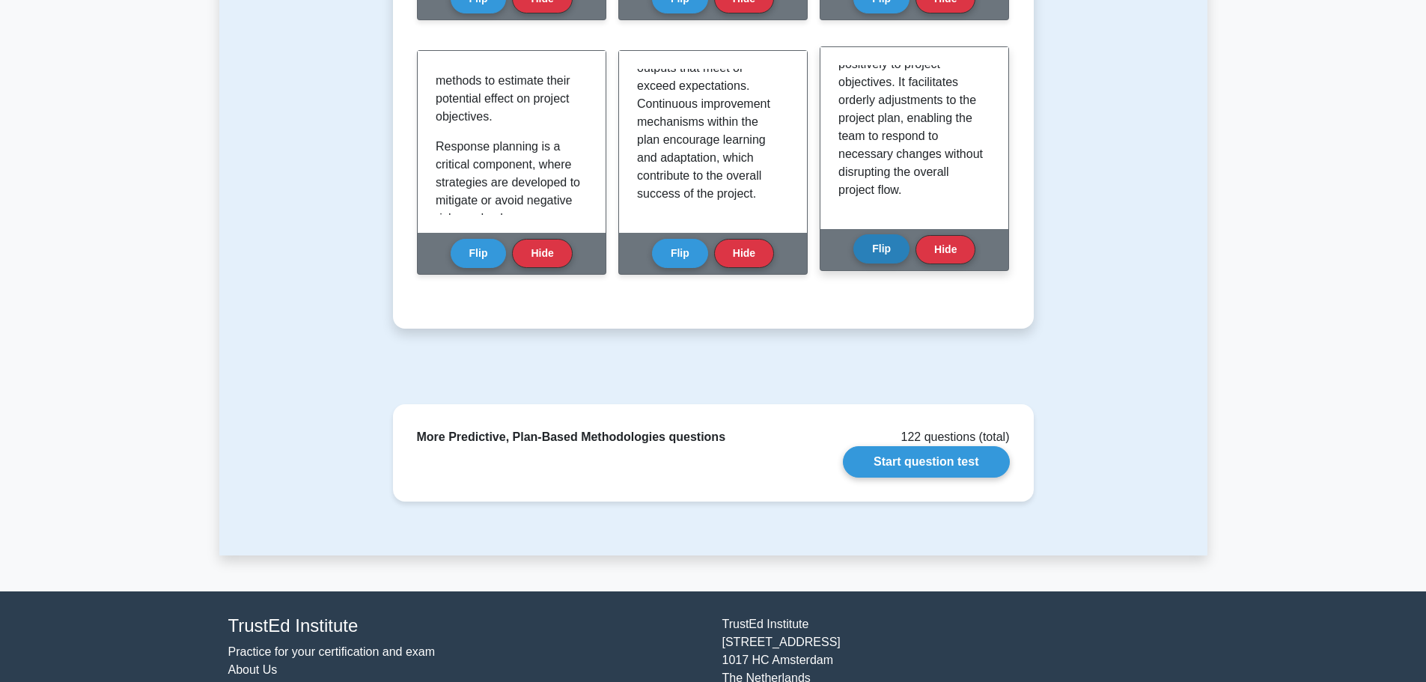
click at [879, 249] on button "Flip" at bounding box center [882, 248] width 56 height 29
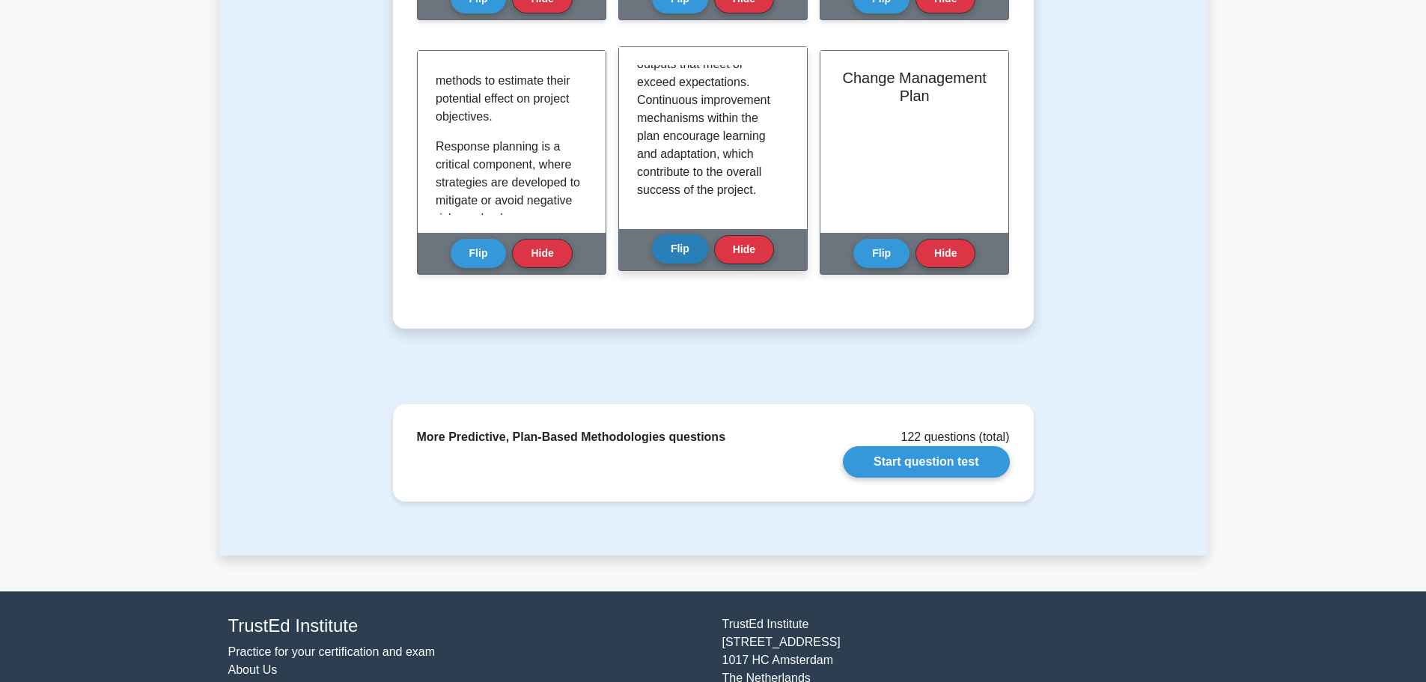
click at [658, 240] on button "Flip" at bounding box center [680, 248] width 56 height 29
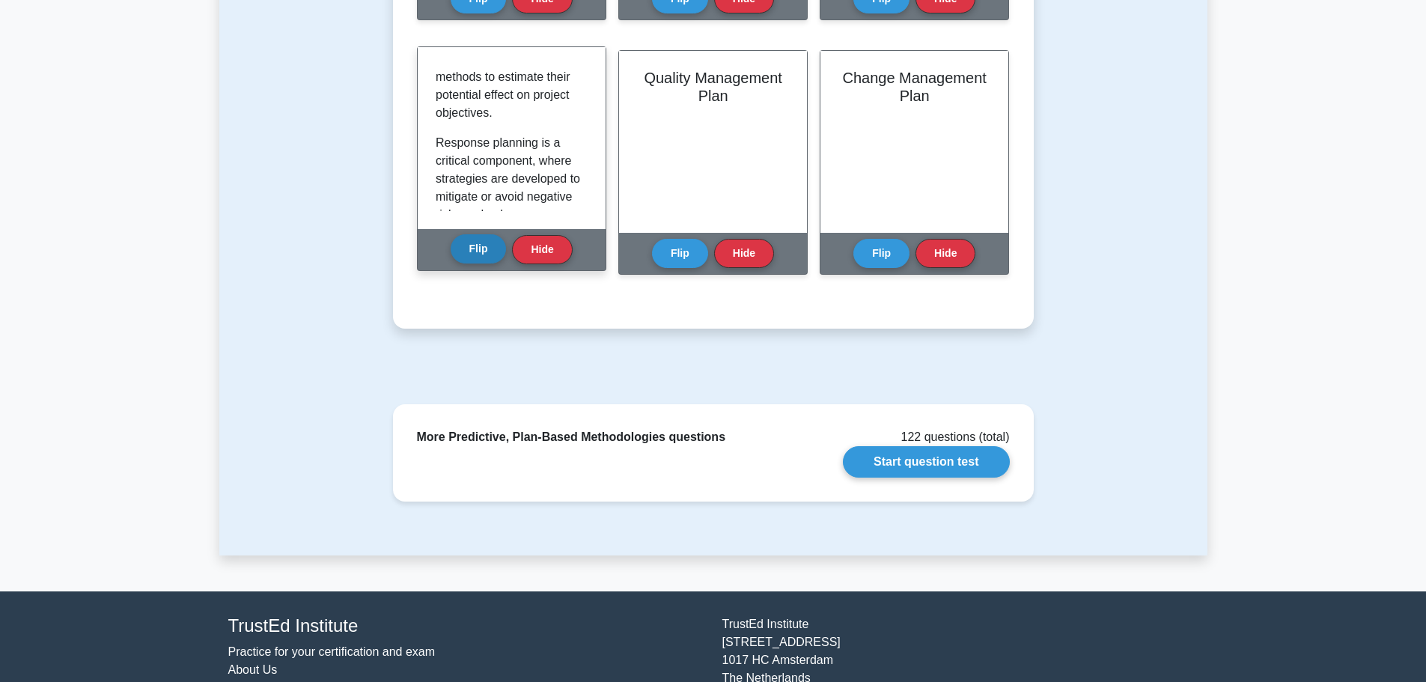
click at [472, 246] on button "Flip" at bounding box center [479, 248] width 56 height 29
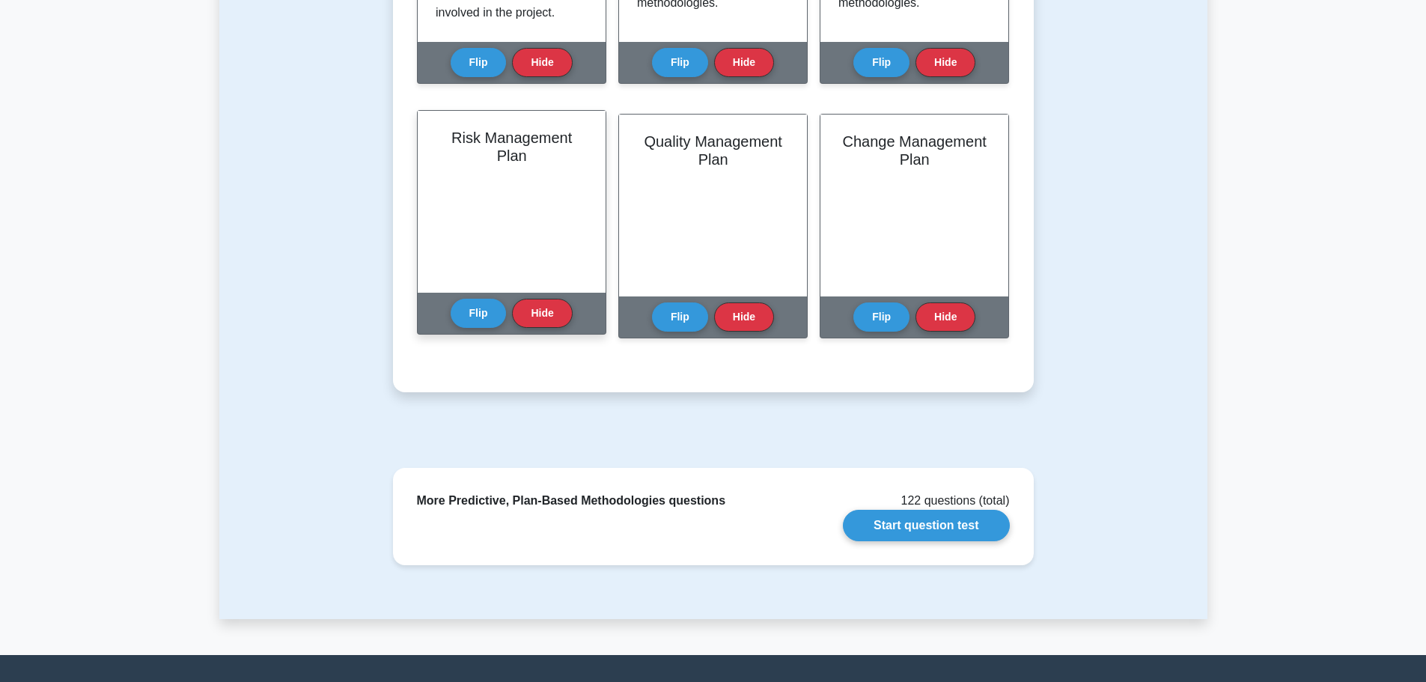
scroll to position [762, 0]
